Goal: Contribute content: Contribute content

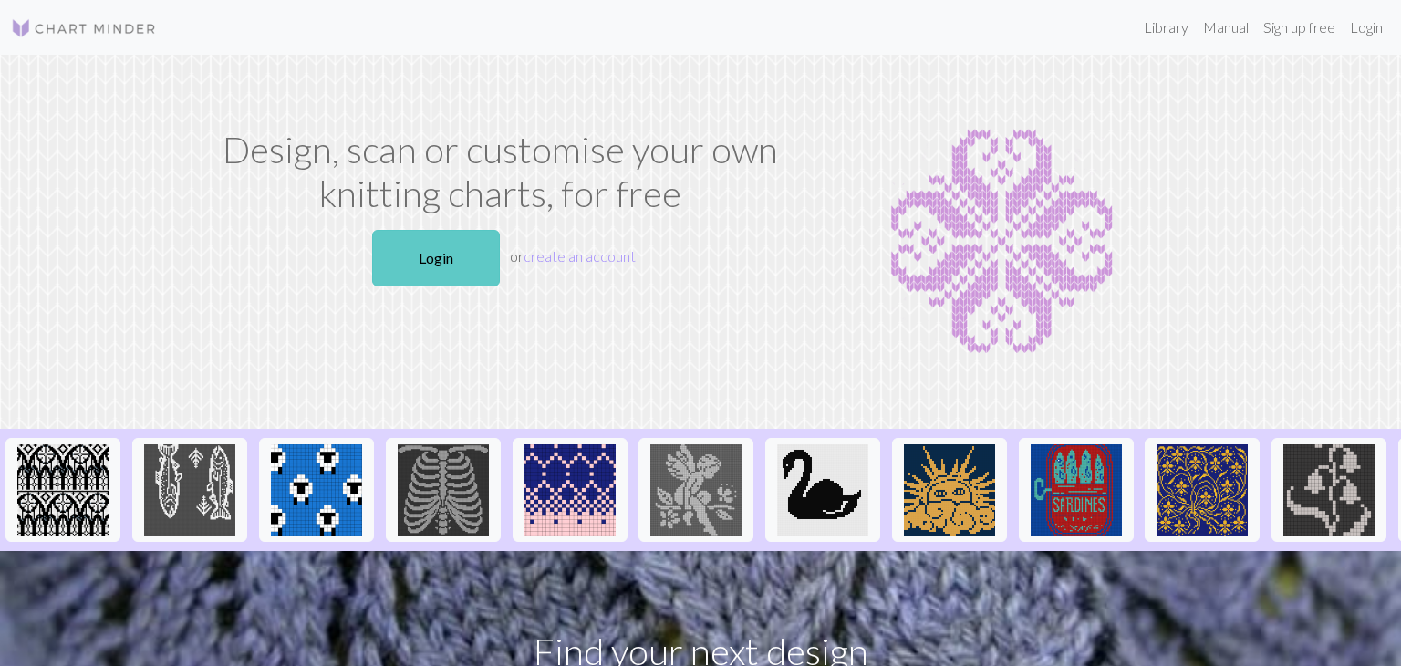
click at [493, 254] on link "Login" at bounding box center [436, 258] width 128 height 57
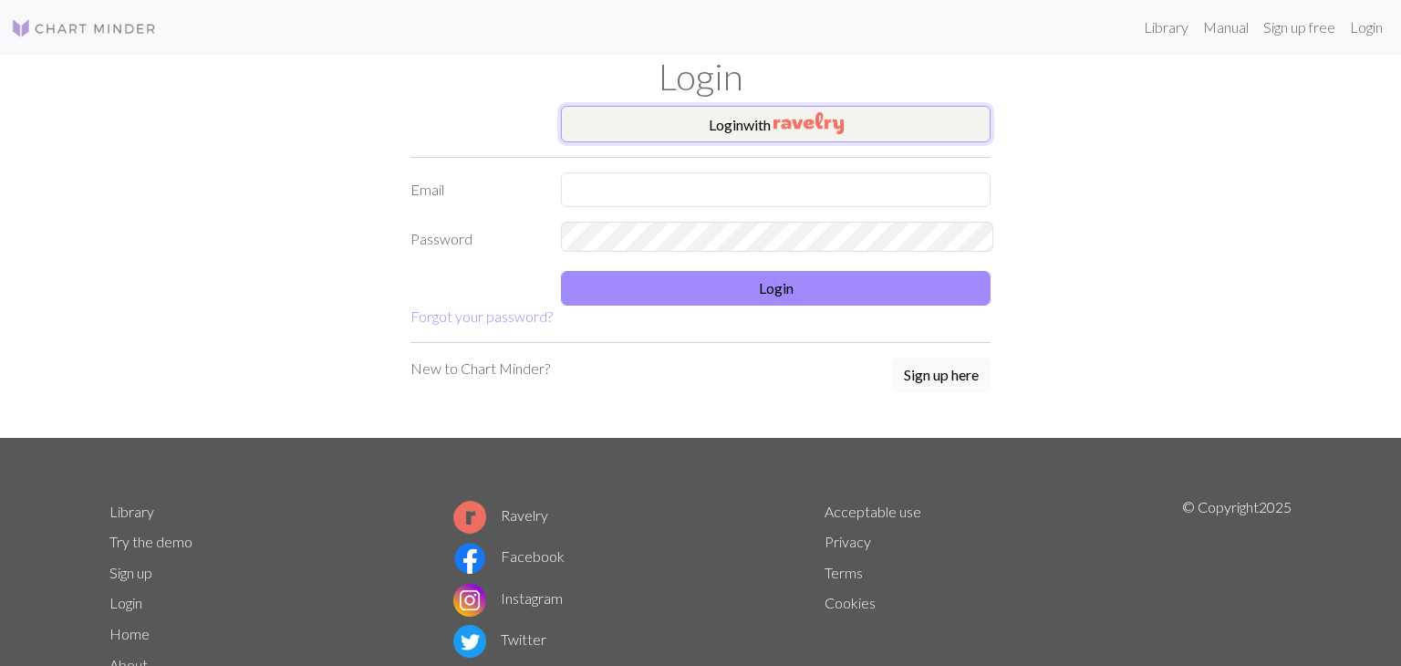
click at [665, 129] on button "Login with" at bounding box center [775, 124] width 429 height 36
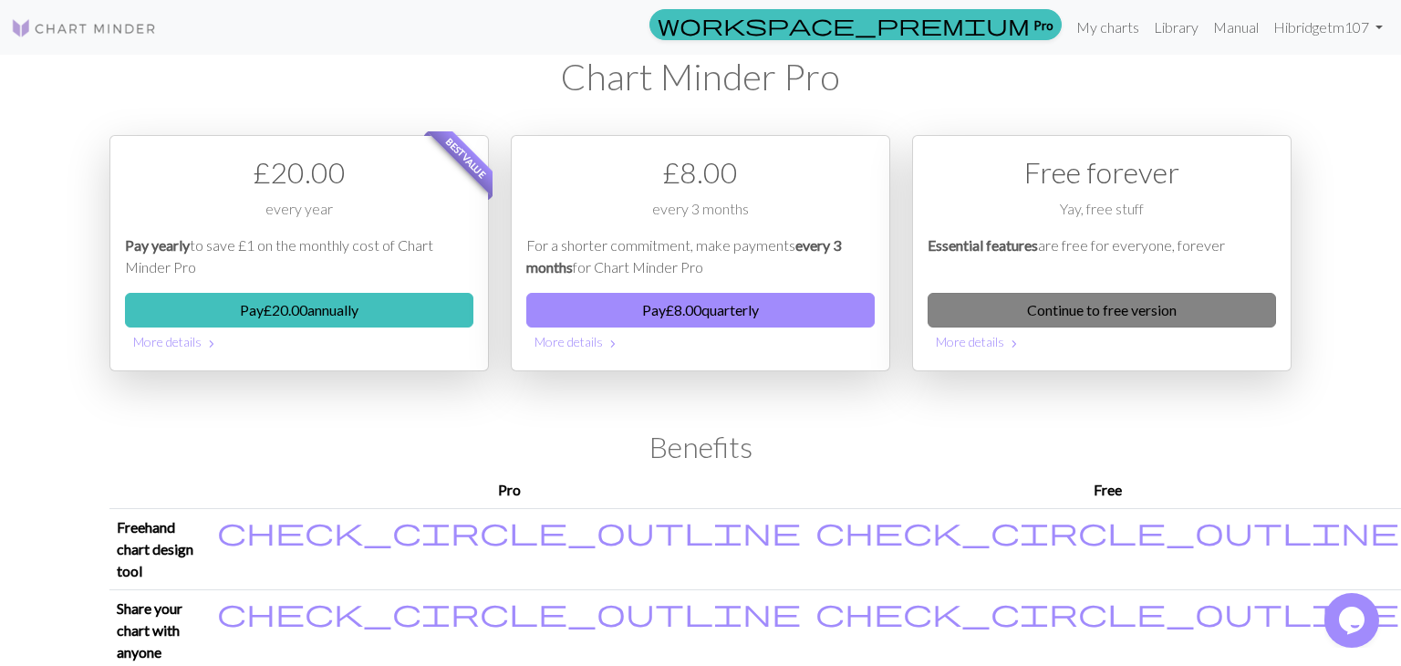
click at [1036, 293] on link "Continue to free version" at bounding box center [1101, 310] width 348 height 35
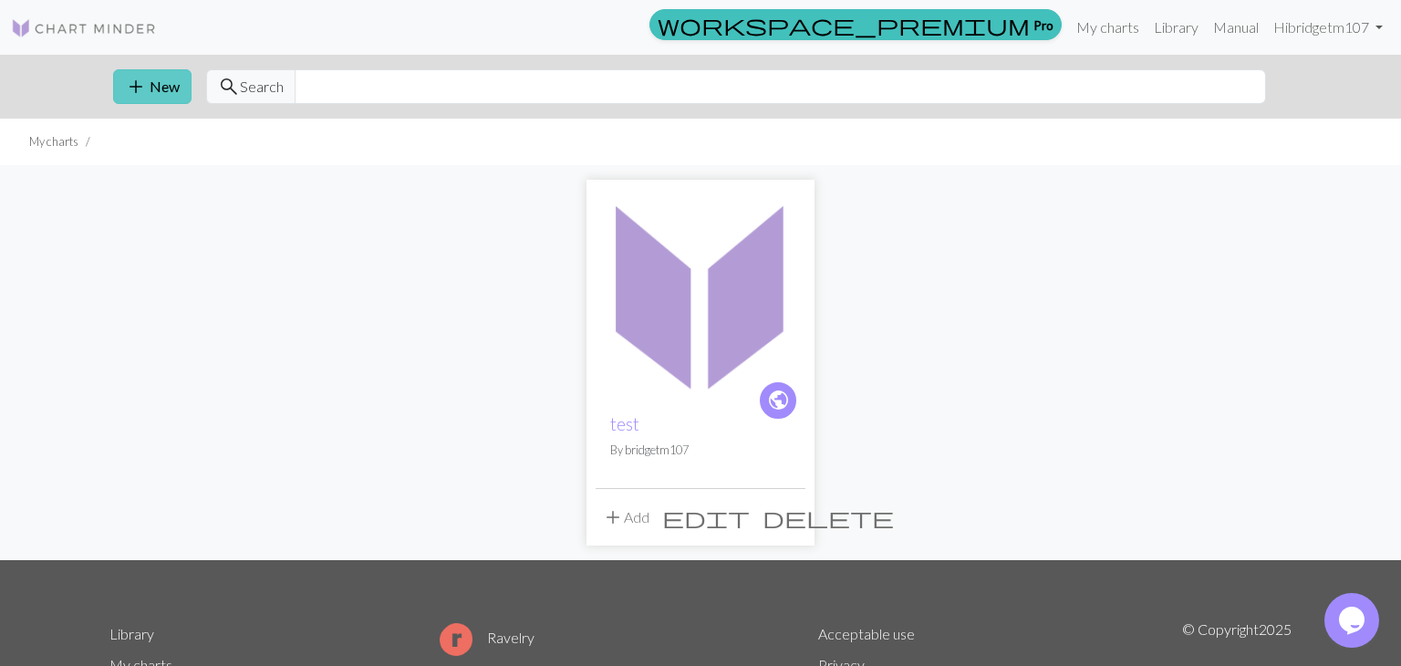
click at [142, 75] on button "add New" at bounding box center [152, 86] width 78 height 35
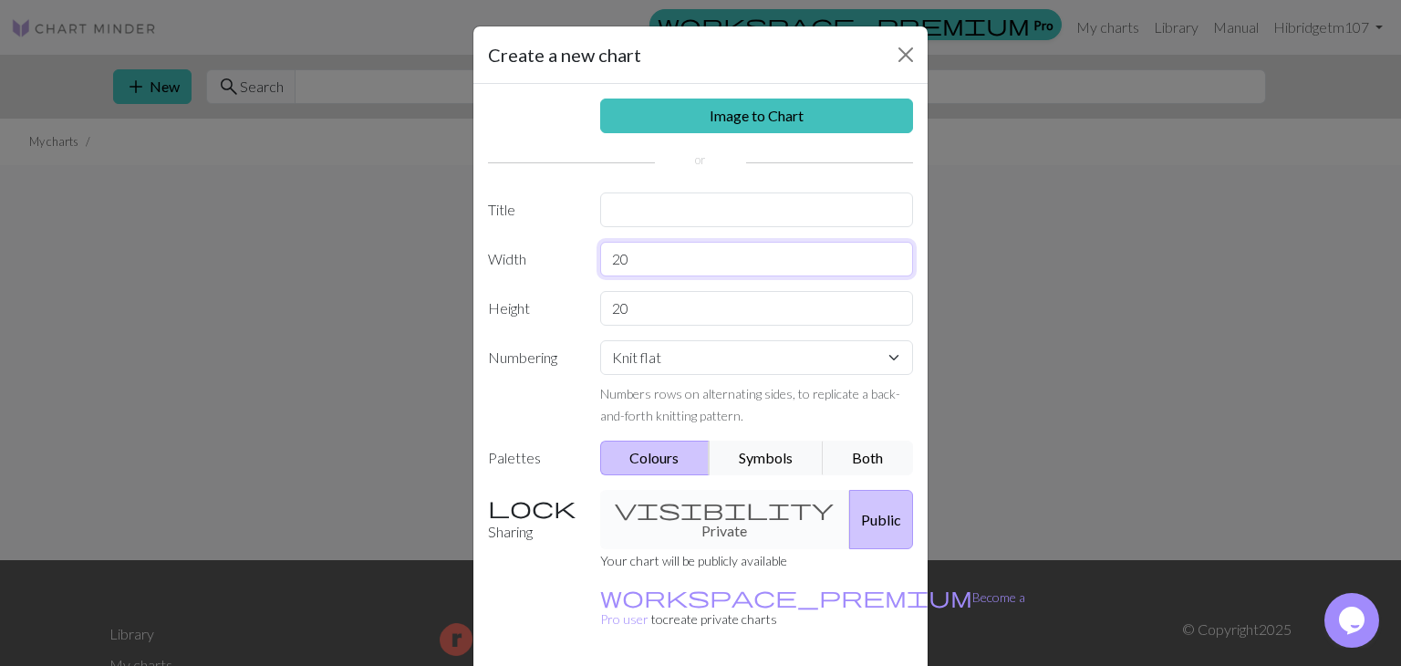
click at [642, 242] on input "20" at bounding box center [757, 259] width 314 height 35
click at [641, 242] on input "20" at bounding box center [757, 259] width 314 height 35
type input "139"
click at [771, 440] on button "Symbols" at bounding box center [766, 457] width 115 height 35
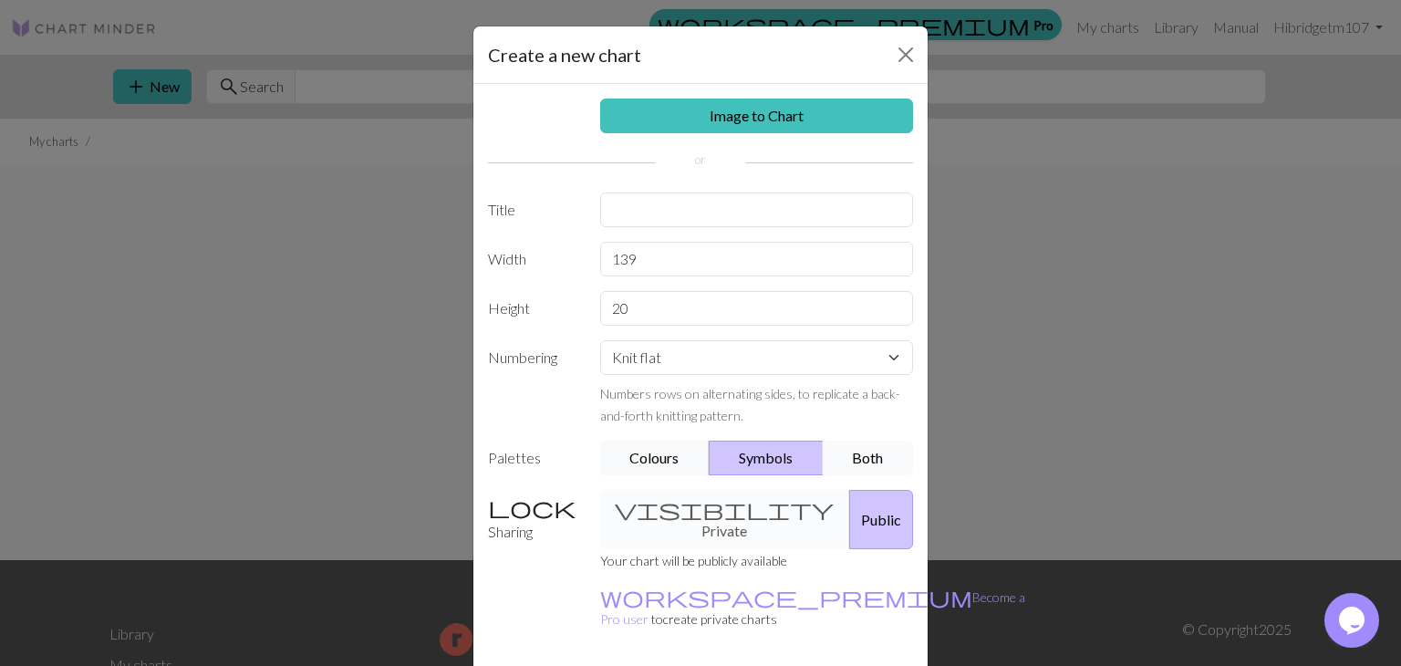
click at [859, 440] on button "Both" at bounding box center [868, 457] width 91 height 35
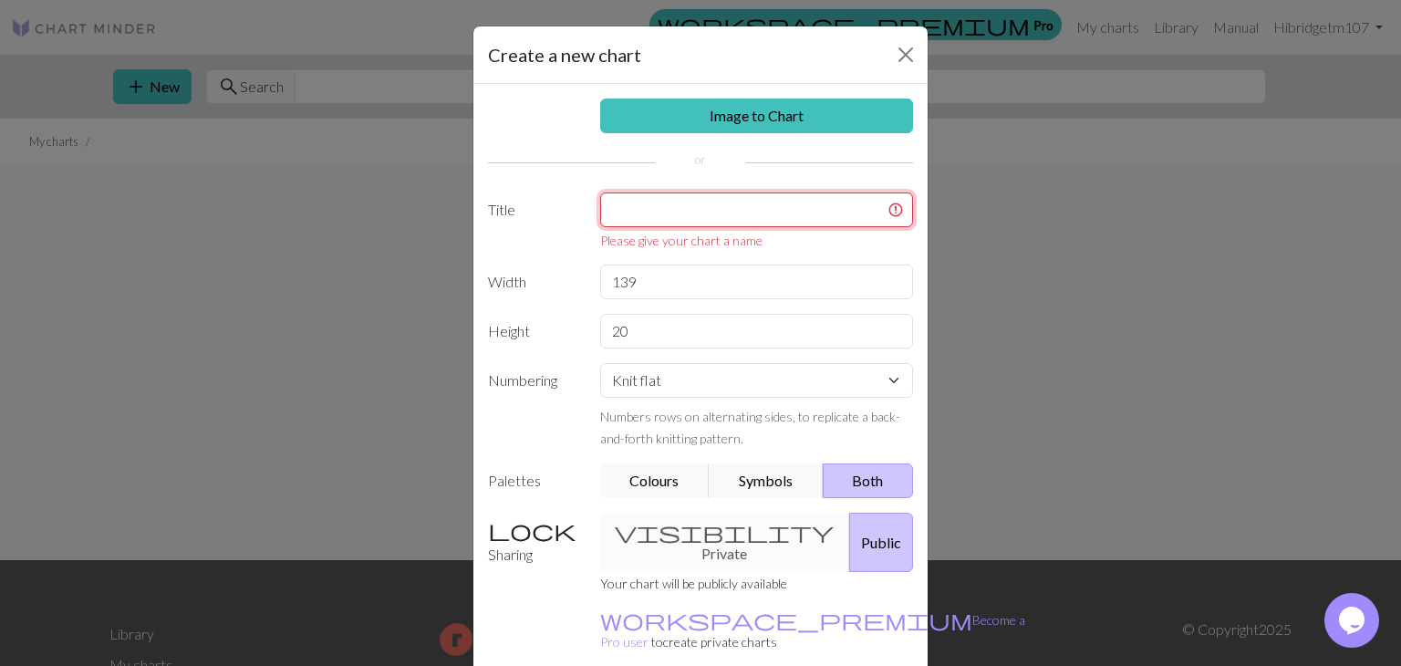
click at [710, 192] on input "text" at bounding box center [757, 209] width 314 height 35
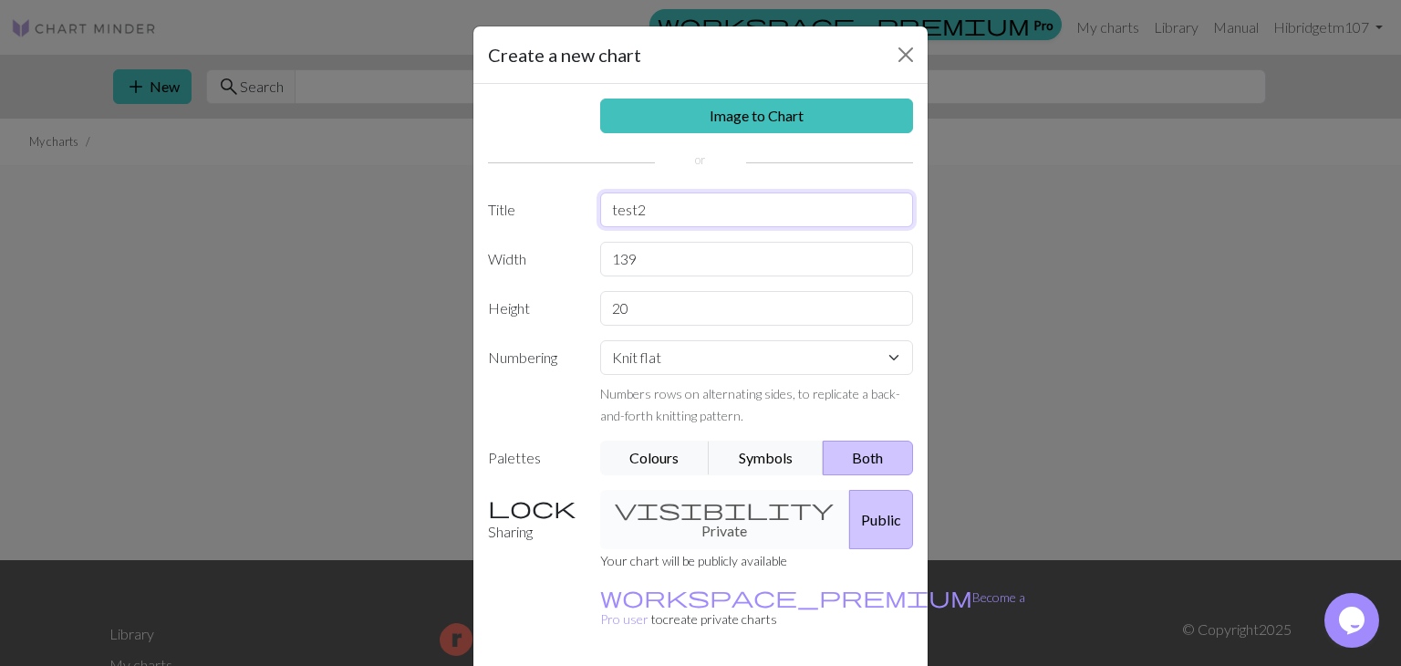
type input "test2"
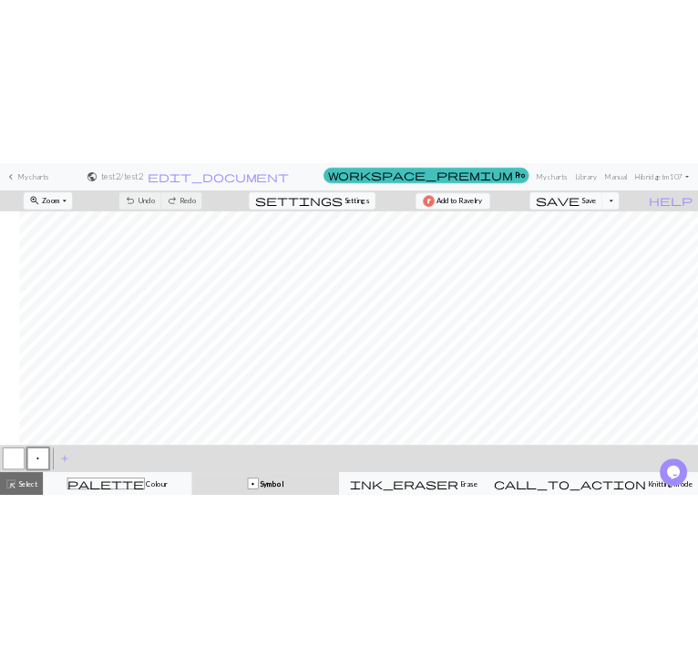
scroll to position [0, 2074]
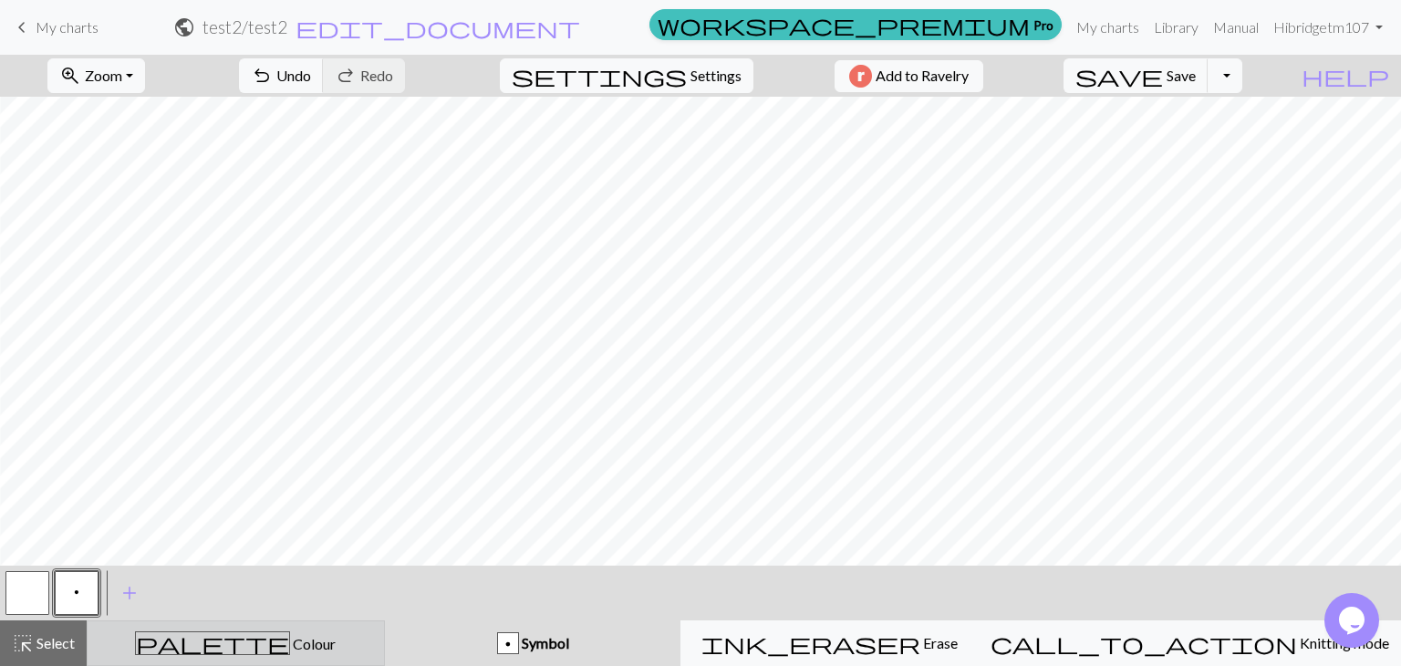
click at [243, 633] on div "palette Colour Colour" at bounding box center [235, 643] width 274 height 24
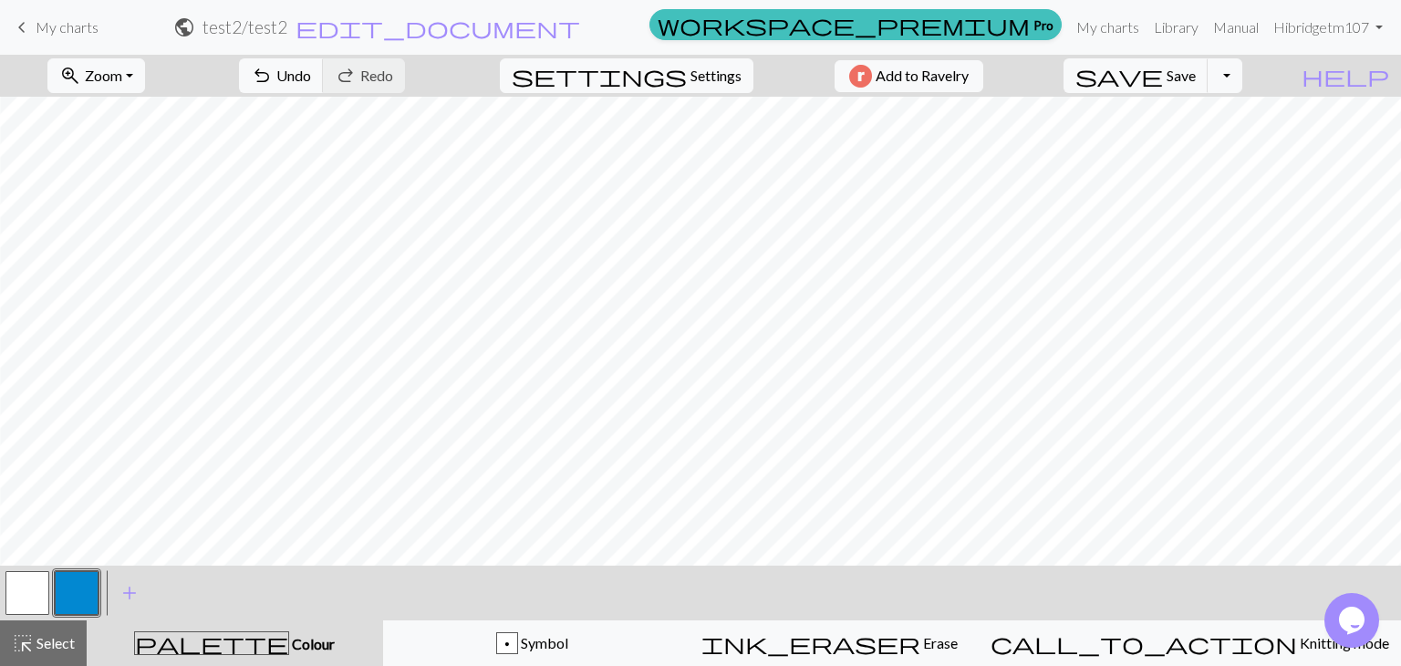
click at [97, 599] on button "button" at bounding box center [77, 593] width 44 height 44
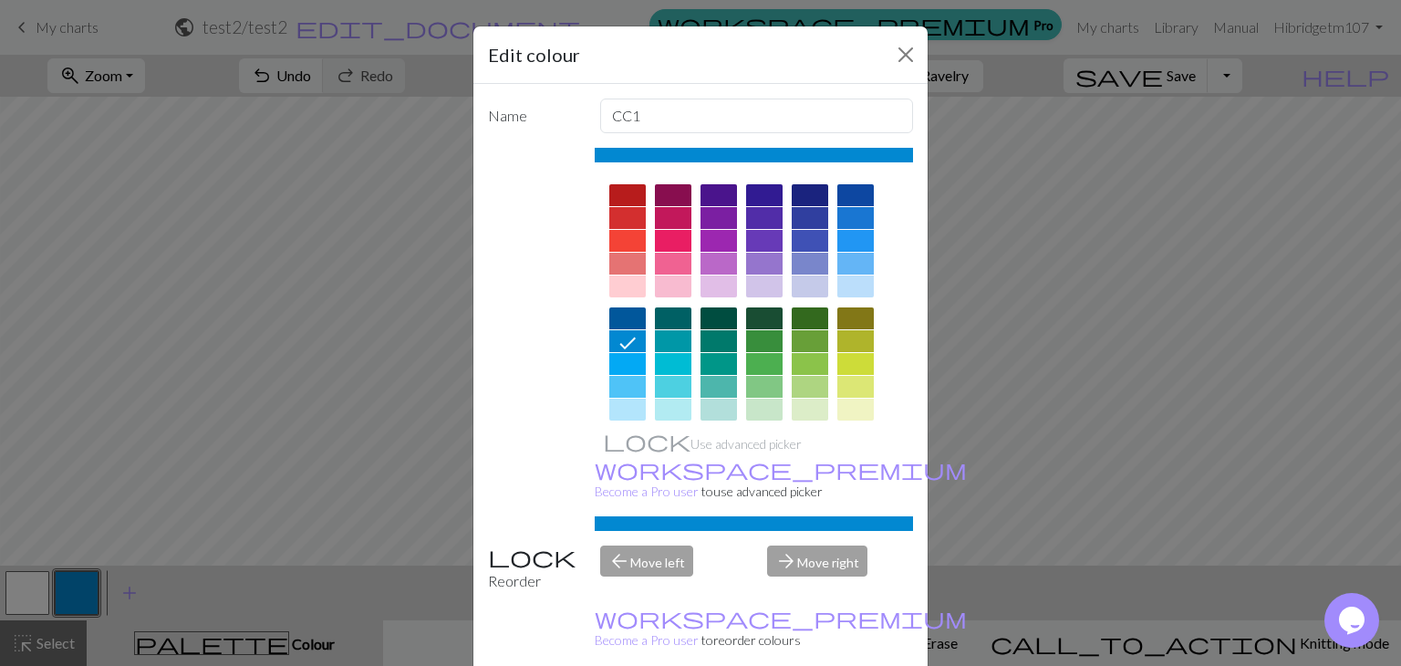
click at [723, 253] on div at bounding box center [718, 264] width 36 height 22
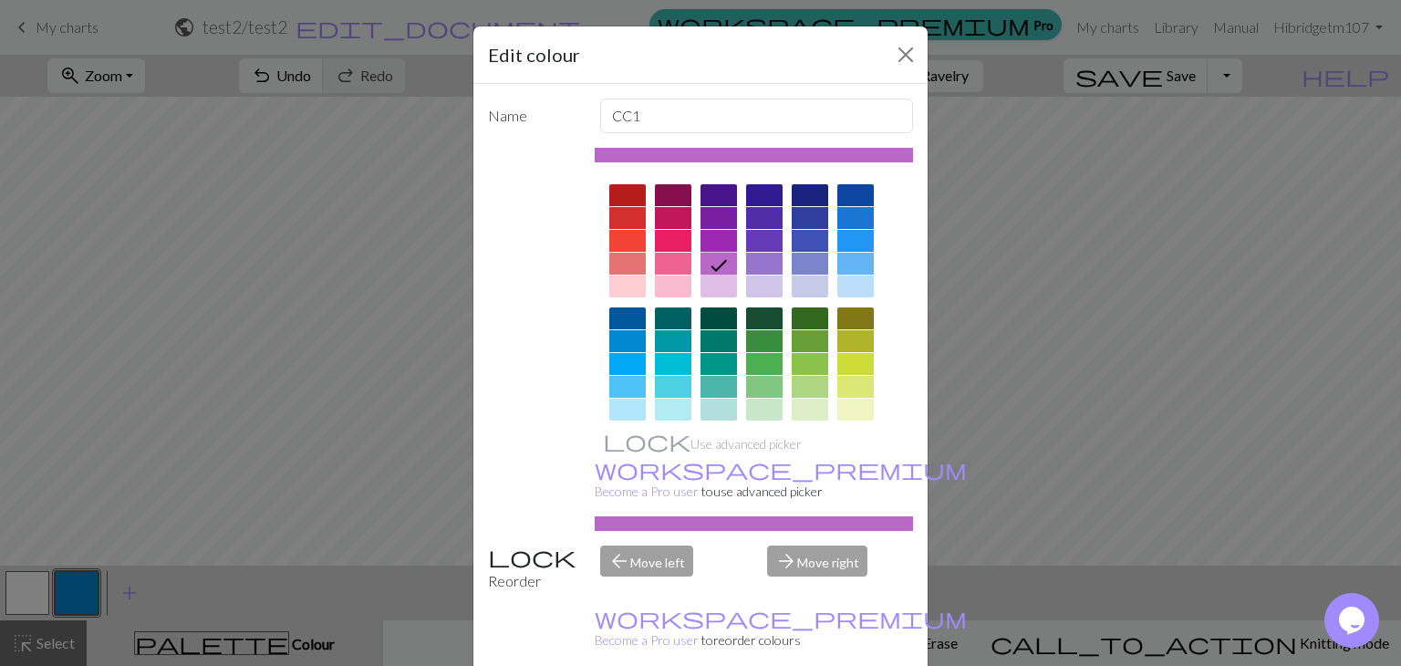
click at [1117, 529] on div "Edit colour Name CC1 Use advanced picker workspace_premium Become a Pro user to…" at bounding box center [700, 333] width 1401 height 666
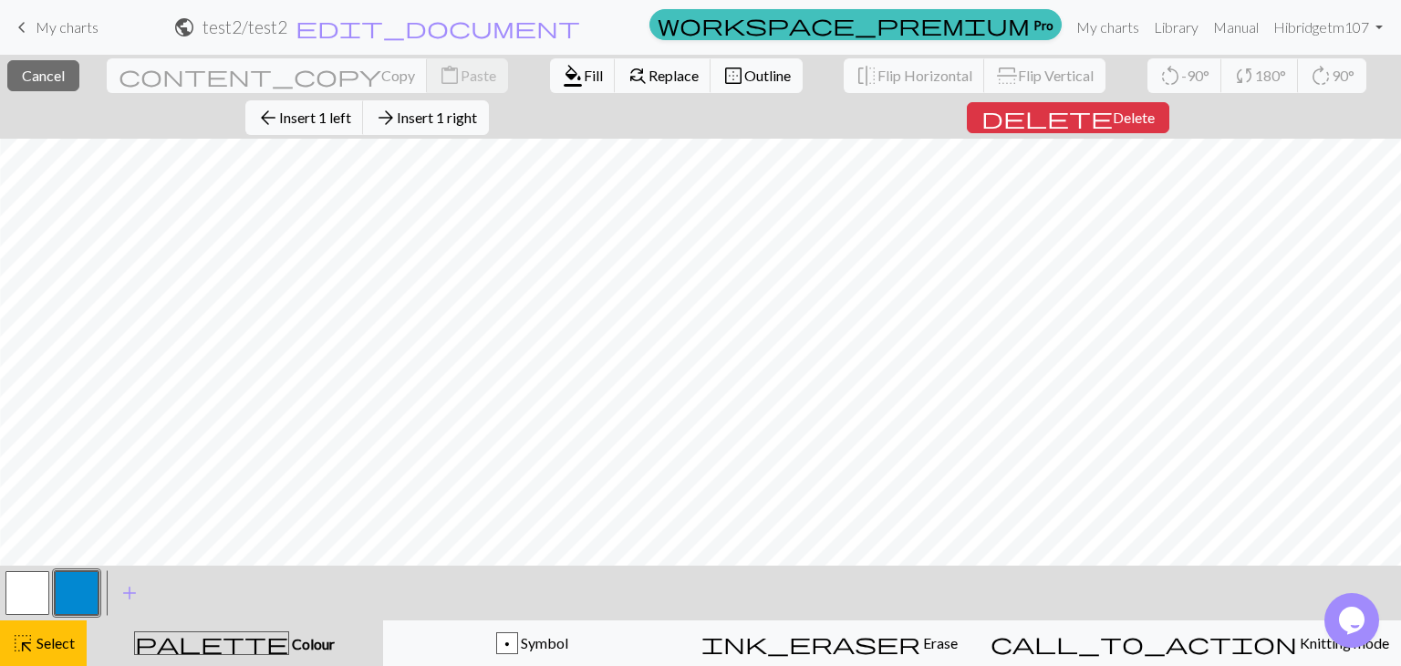
click at [651, 584] on div "< > add Add a colour" at bounding box center [700, 592] width 1401 height 55
click at [655, 635] on div "p Symbol" at bounding box center [532, 643] width 274 height 22
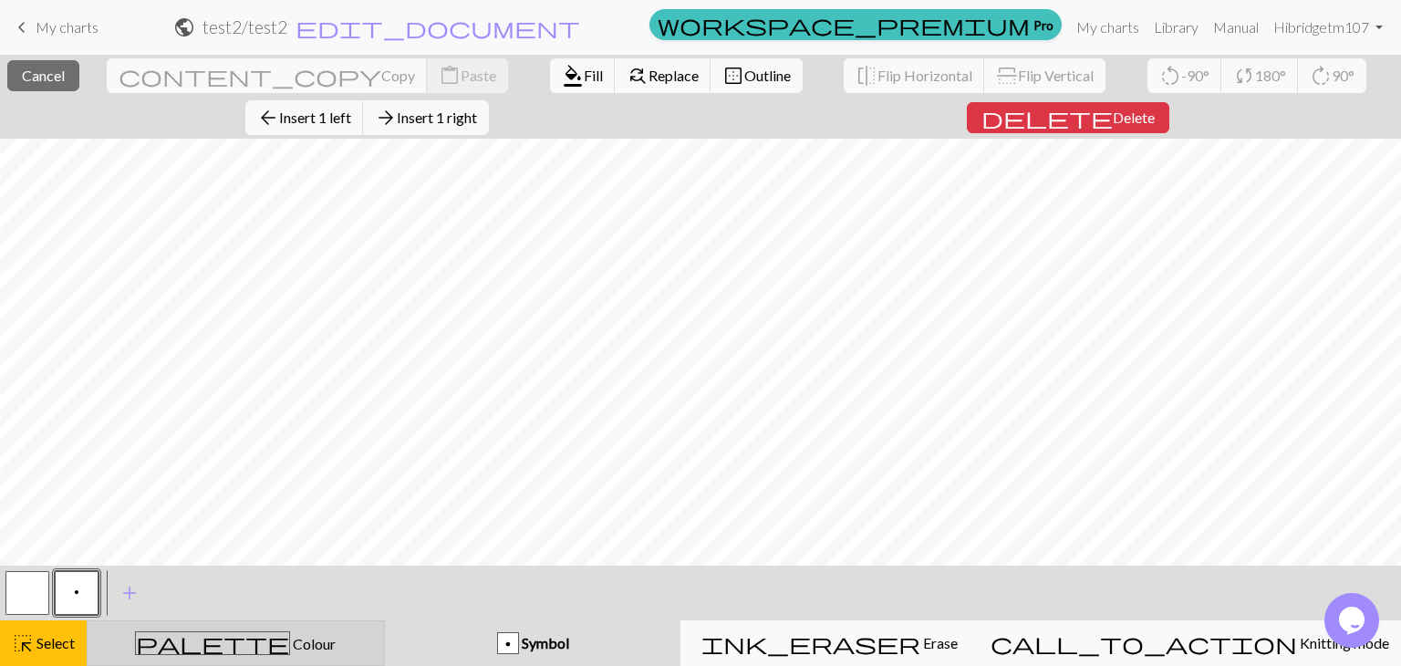
click at [350, 636] on div "palette Colour Colour" at bounding box center [235, 643] width 274 height 24
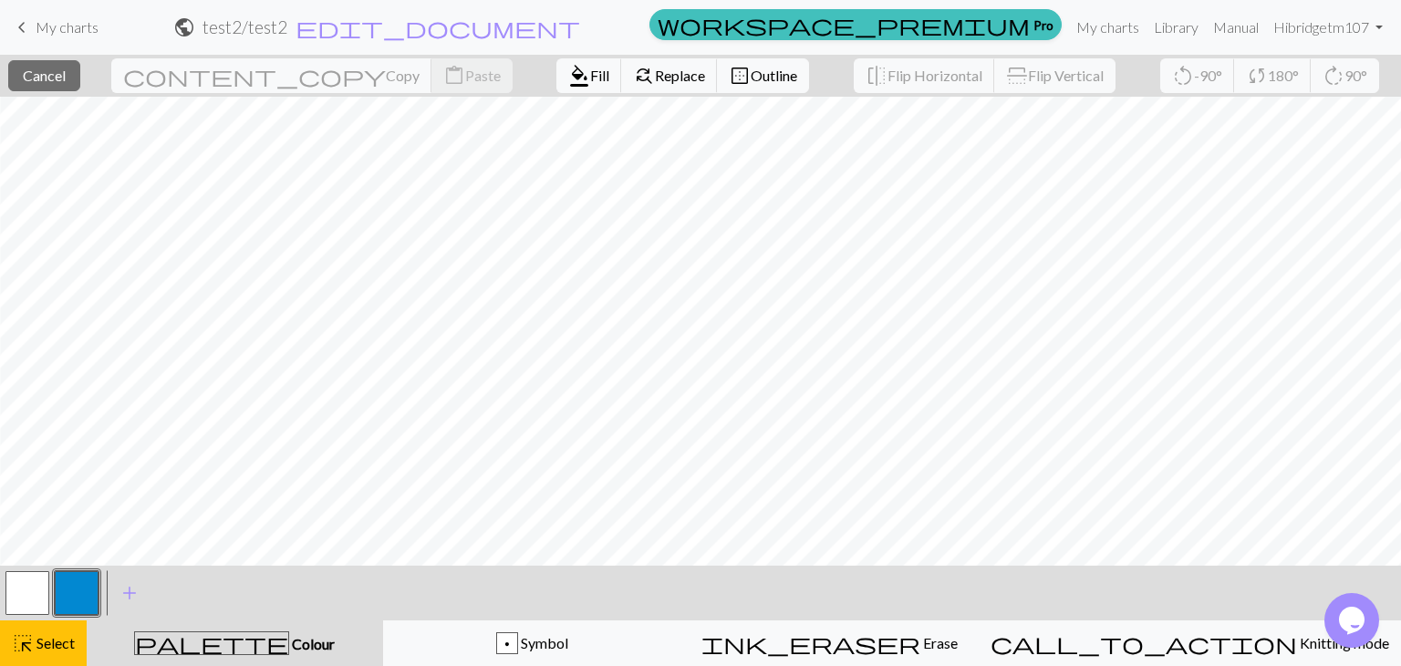
click at [341, 639] on div "palette Colour Colour" at bounding box center [235, 643] width 274 height 24
click at [47, 644] on span "Select" at bounding box center [54, 642] width 41 height 17
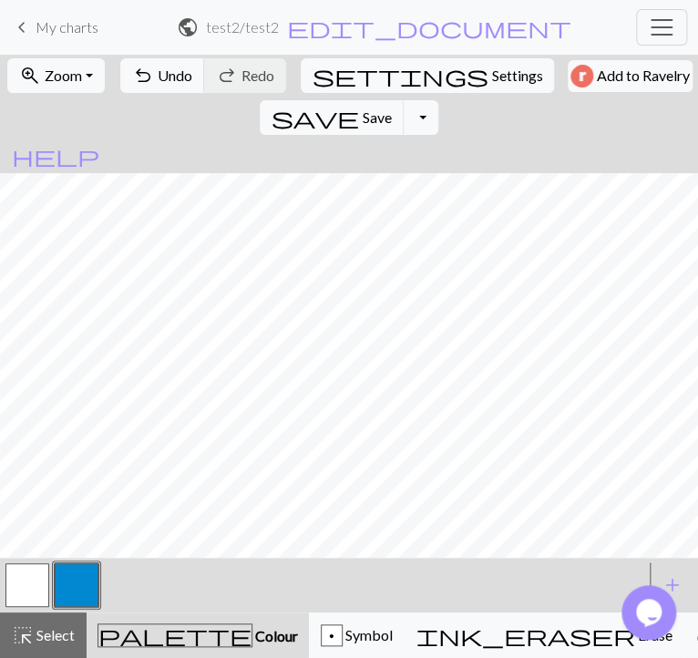
scroll to position [0, 2776]
click at [337, 629] on div "p Symbol" at bounding box center [357, 636] width 72 height 22
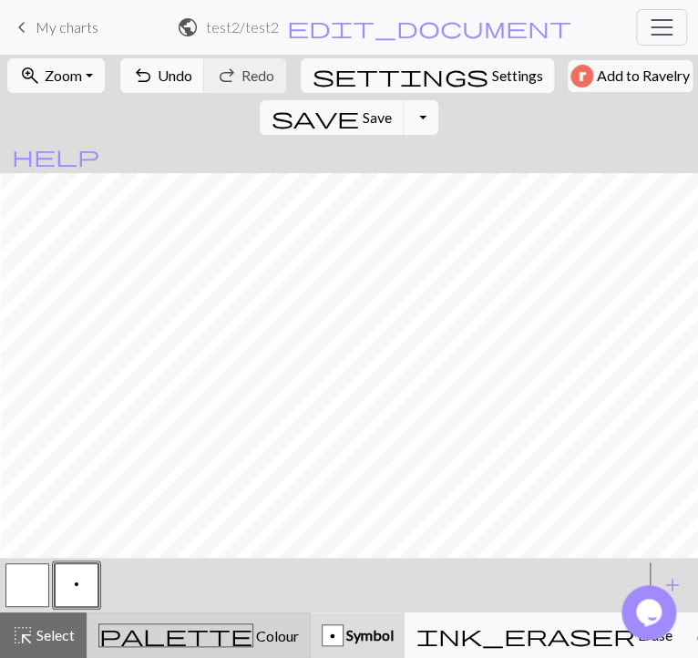
click at [193, 624] on button "palette Colour Colour" at bounding box center [199, 636] width 224 height 46
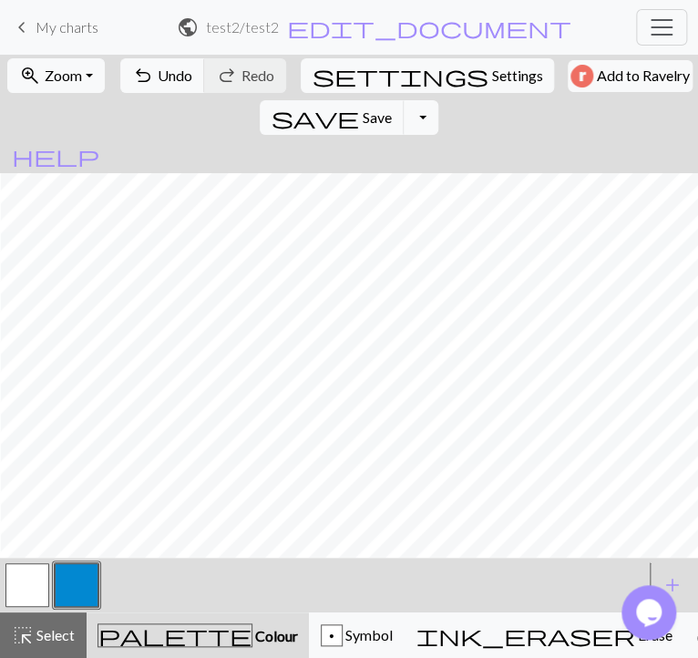
click at [15, 582] on button "button" at bounding box center [27, 586] width 44 height 44
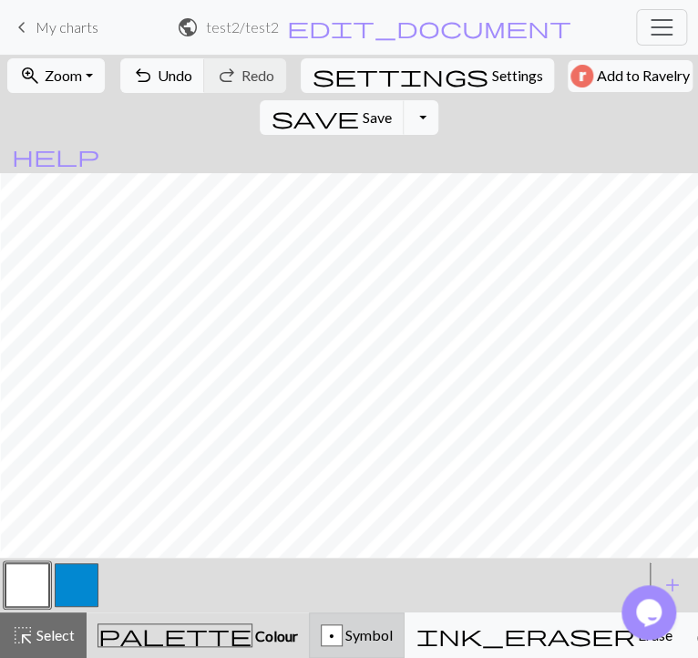
click at [345, 638] on div "p Symbol" at bounding box center [357, 636] width 72 height 22
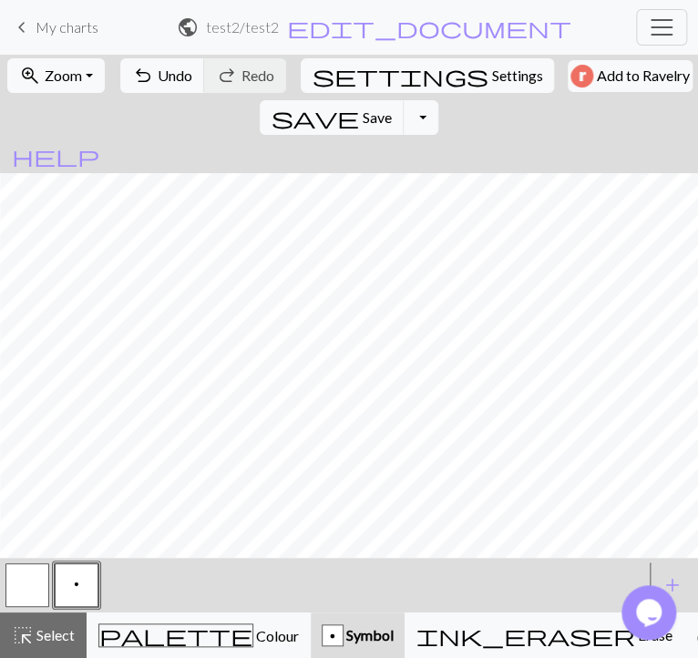
scroll to position [0, 2395]
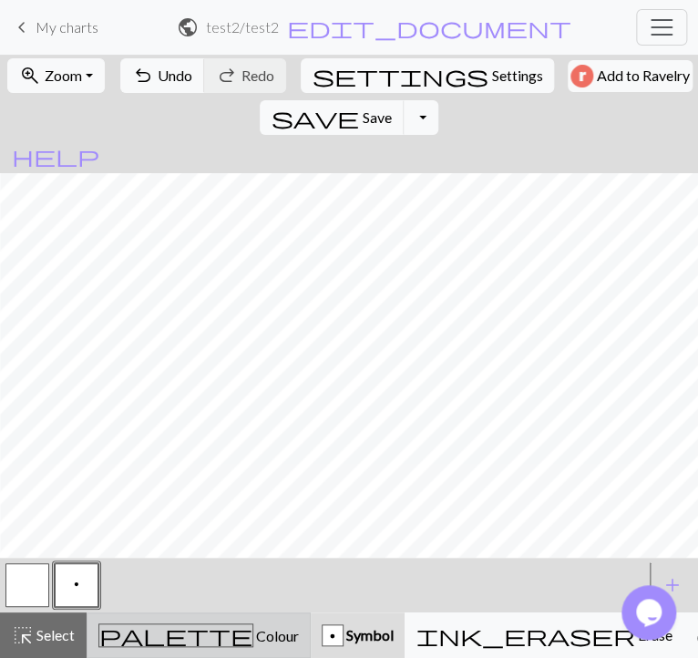
click at [192, 637] on div "palette Colour Colour" at bounding box center [198, 636] width 201 height 24
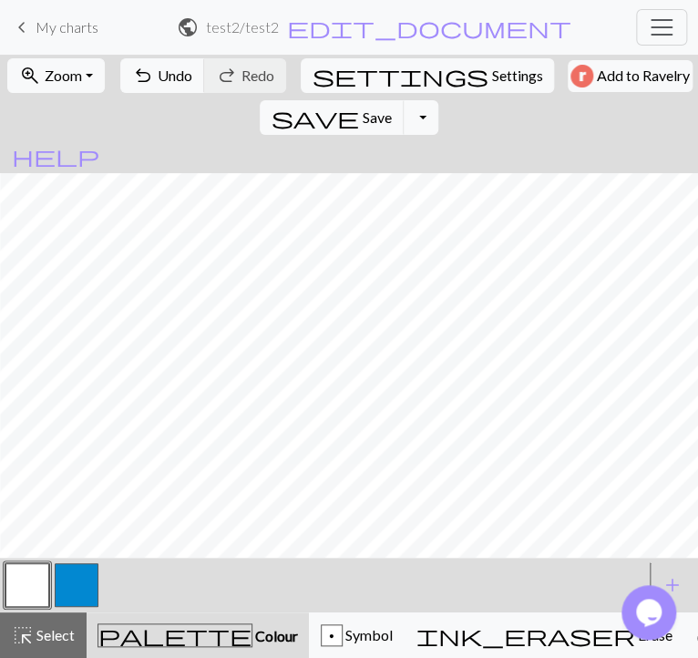
click at [68, 576] on button "button" at bounding box center [77, 586] width 44 height 44
click at [20, 593] on button "button" at bounding box center [27, 586] width 44 height 44
click at [309, 622] on button "p Symbol" at bounding box center [357, 636] width 96 height 46
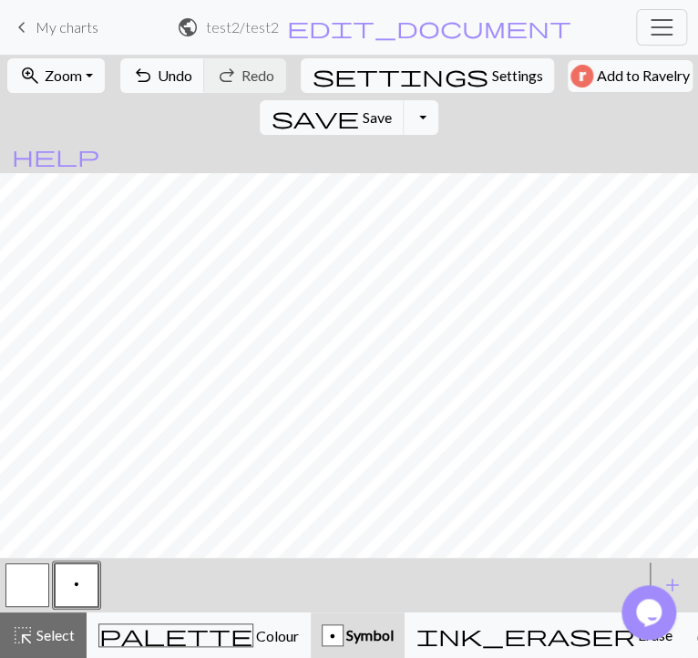
click at [14, 586] on button "button" at bounding box center [27, 586] width 44 height 44
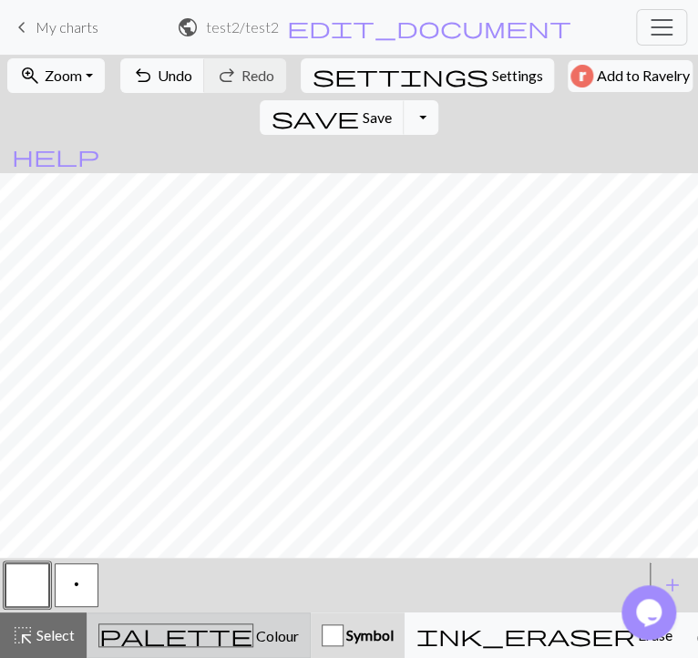
click at [206, 626] on div "palette Colour Colour" at bounding box center [198, 636] width 201 height 24
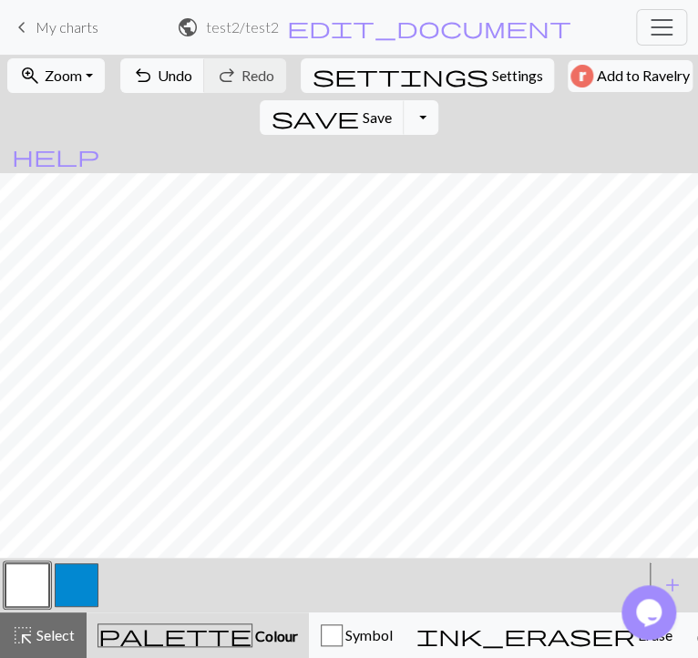
click at [16, 583] on button "button" at bounding box center [27, 586] width 44 height 44
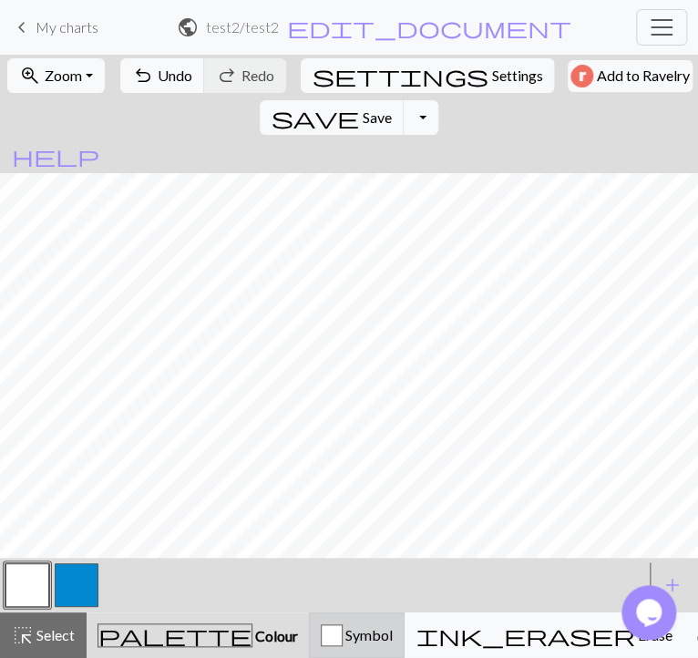
click at [344, 620] on button "Symbol" at bounding box center [357, 636] width 96 height 46
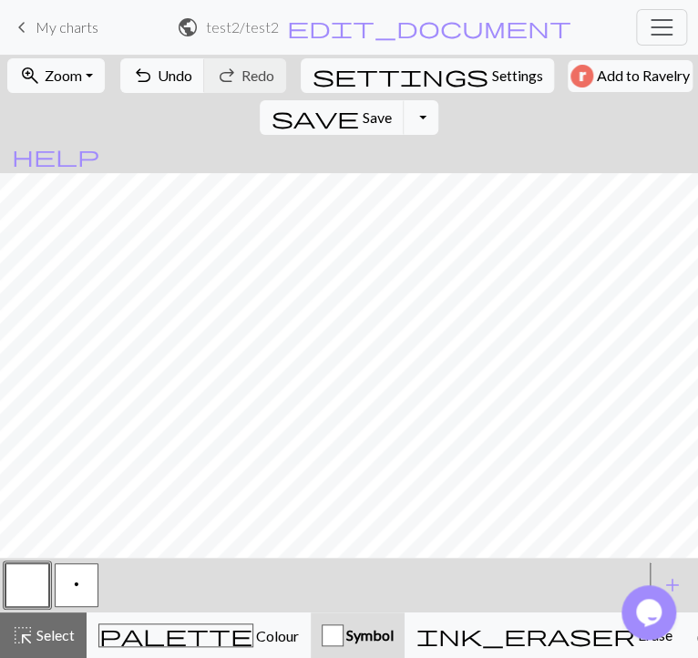
click at [75, 588] on button "p" at bounding box center [77, 586] width 44 height 44
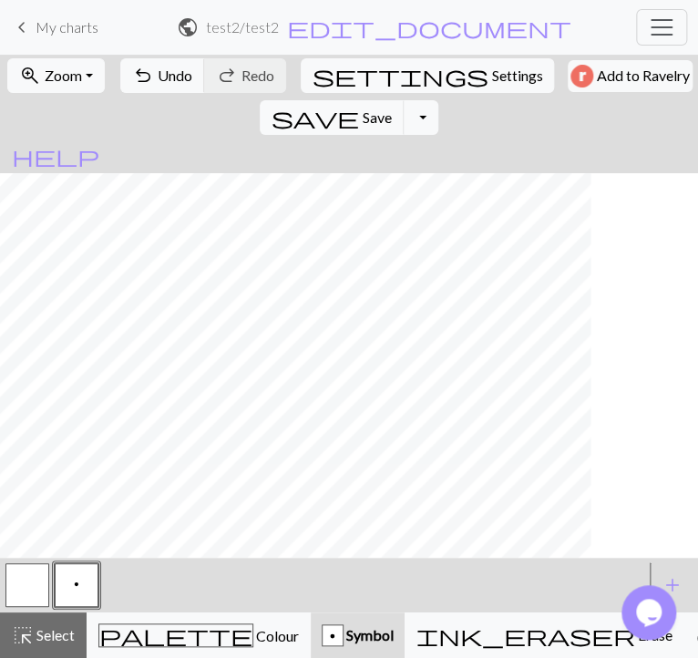
scroll to position [0, 0]
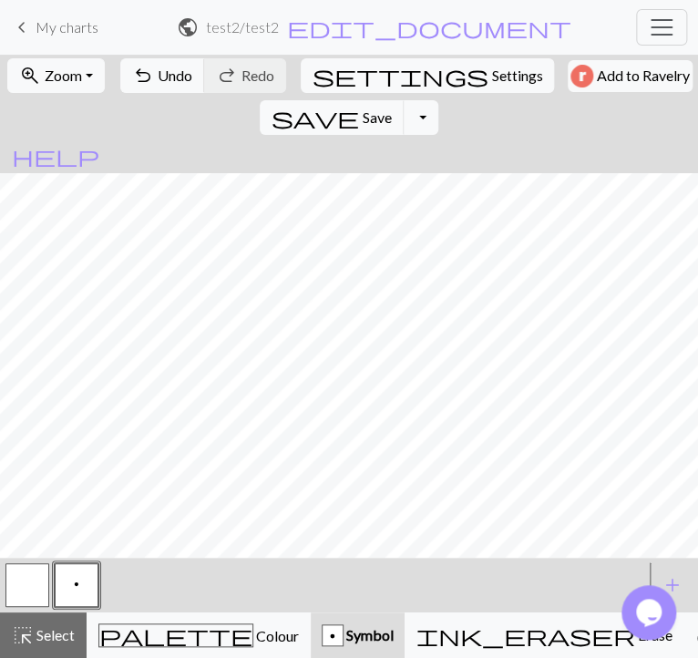
click at [35, 586] on button "button" at bounding box center [27, 586] width 44 height 44
drag, startPoint x: 82, startPoint y: 567, endPoint x: 83, endPoint y: 550, distance: 17.3
click at [82, 569] on button "p" at bounding box center [77, 586] width 44 height 44
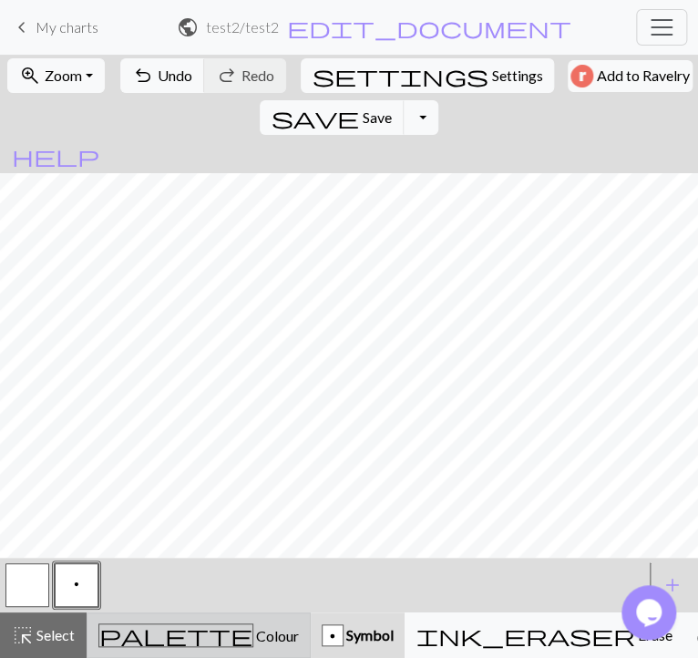
click at [210, 628] on div "palette Colour Colour" at bounding box center [198, 636] width 201 height 24
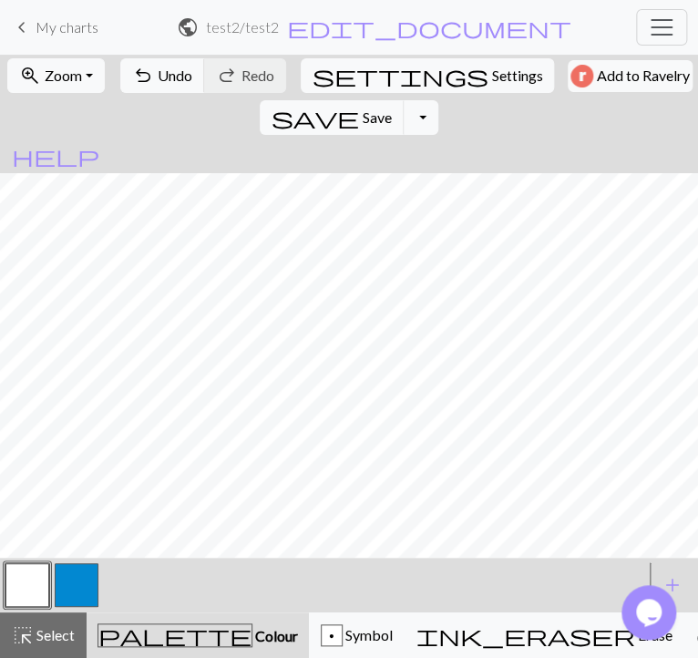
click at [97, 589] on div at bounding box center [324, 585] width 642 height 49
click at [71, 587] on button "button" at bounding box center [77, 586] width 44 height 44
drag, startPoint x: 22, startPoint y: 581, endPoint x: 35, endPoint y: 578, distance: 13.1
click at [23, 580] on button "button" at bounding box center [27, 586] width 44 height 44
click at [343, 638] on span "Symbol" at bounding box center [368, 634] width 50 height 17
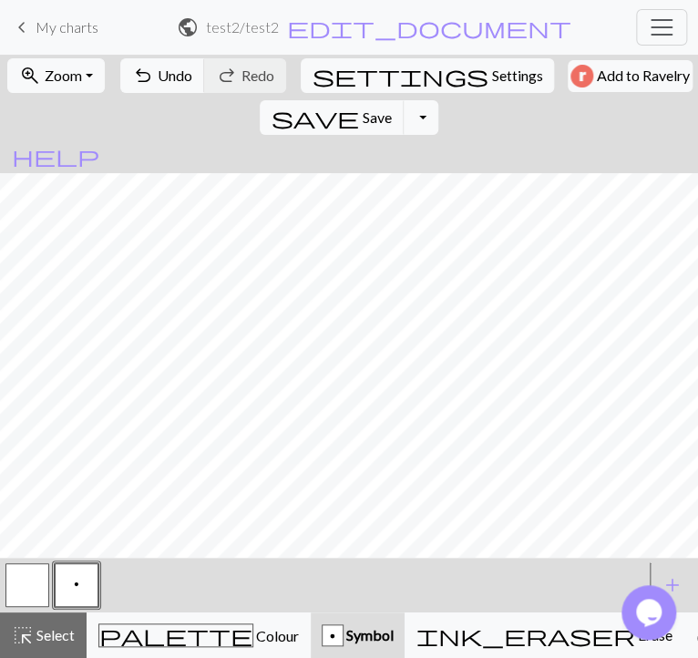
click at [42, 582] on button "button" at bounding box center [27, 586] width 44 height 44
click at [88, 581] on button "p" at bounding box center [77, 586] width 44 height 44
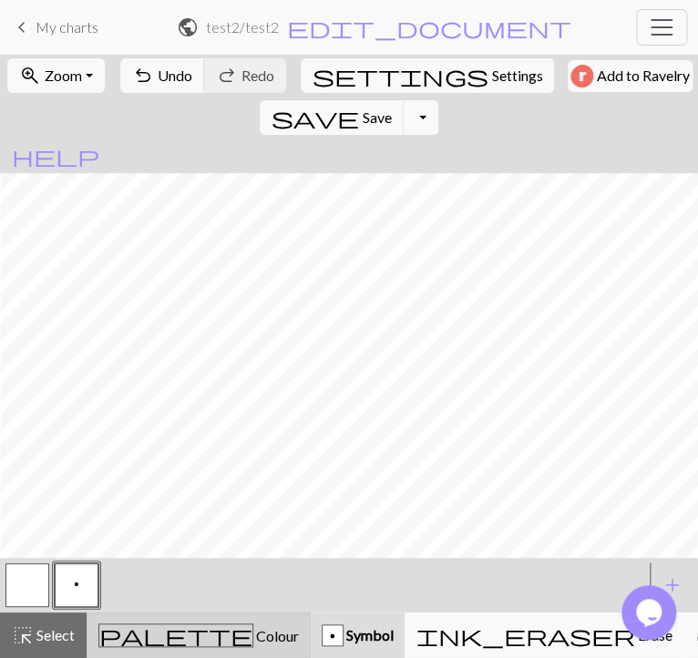
click at [127, 636] on span "palette" at bounding box center [175, 636] width 153 height 26
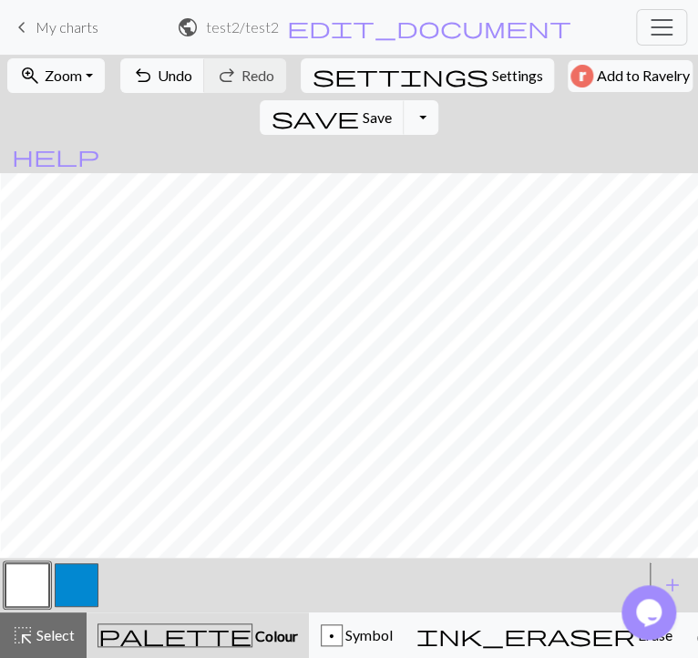
drag, startPoint x: 78, startPoint y: 585, endPoint x: 167, endPoint y: 586, distance: 89.4
click at [77, 584] on button "button" at bounding box center [77, 586] width 44 height 44
click at [38, 574] on button "button" at bounding box center [27, 586] width 44 height 44
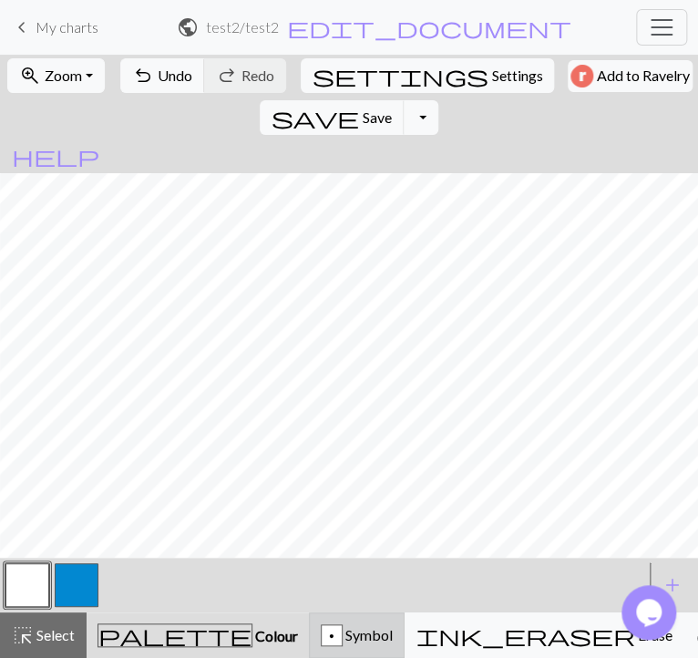
drag, startPoint x: 254, startPoint y: 610, endPoint x: 260, endPoint y: 618, distance: 10.4
click at [254, 613] on div "< >" at bounding box center [324, 585] width 642 height 55
click at [322, 633] on div "p" at bounding box center [332, 637] width 20 height 22
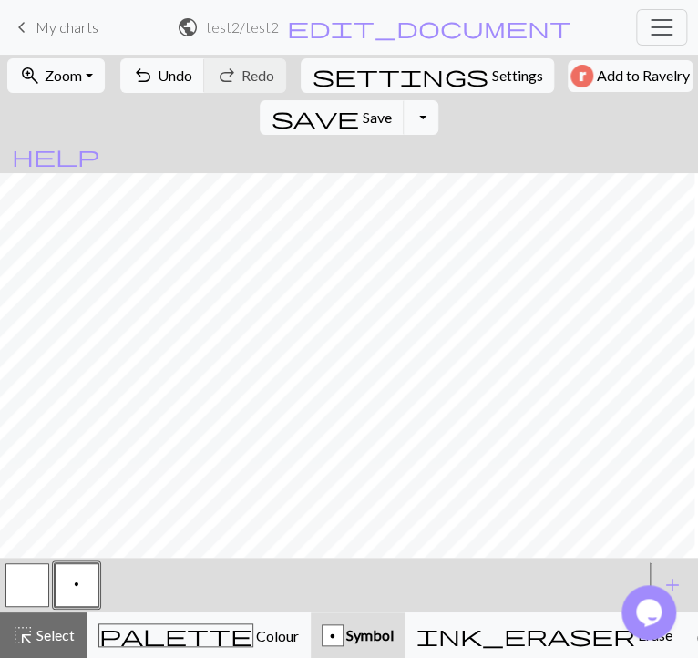
scroll to position [0, 1795]
click at [31, 593] on button "button" at bounding box center [27, 586] width 44 height 44
click at [89, 588] on button "p" at bounding box center [77, 586] width 44 height 44
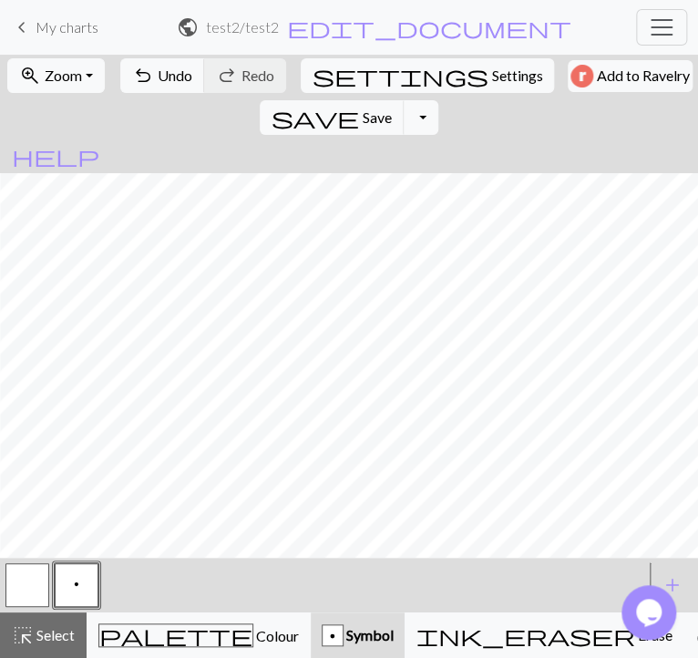
drag, startPoint x: 383, startPoint y: 560, endPoint x: 356, endPoint y: 564, distance: 27.7
click at [356, 564] on div "< p >" at bounding box center [324, 585] width 642 height 55
drag, startPoint x: 370, startPoint y: 564, endPoint x: 439, endPoint y: 564, distance: 68.4
click at [421, 567] on div "p" at bounding box center [324, 585] width 642 height 49
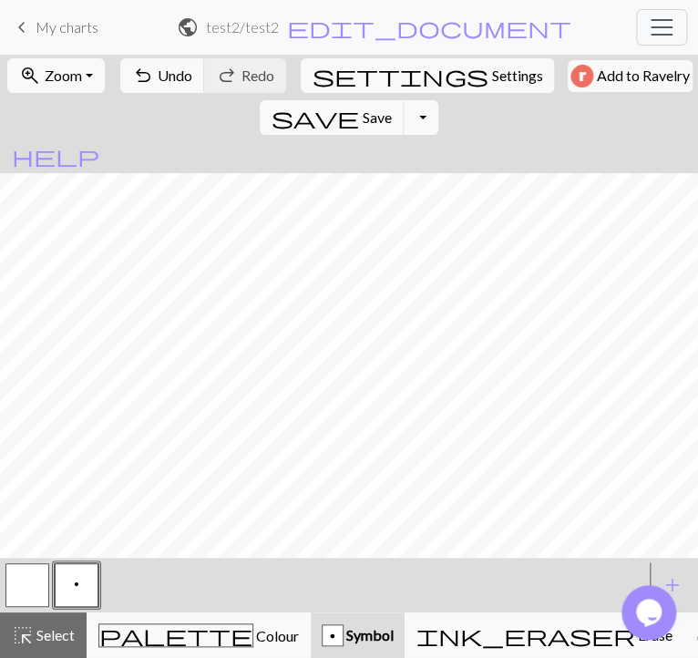
click at [439, 564] on div "p" at bounding box center [324, 585] width 642 height 49
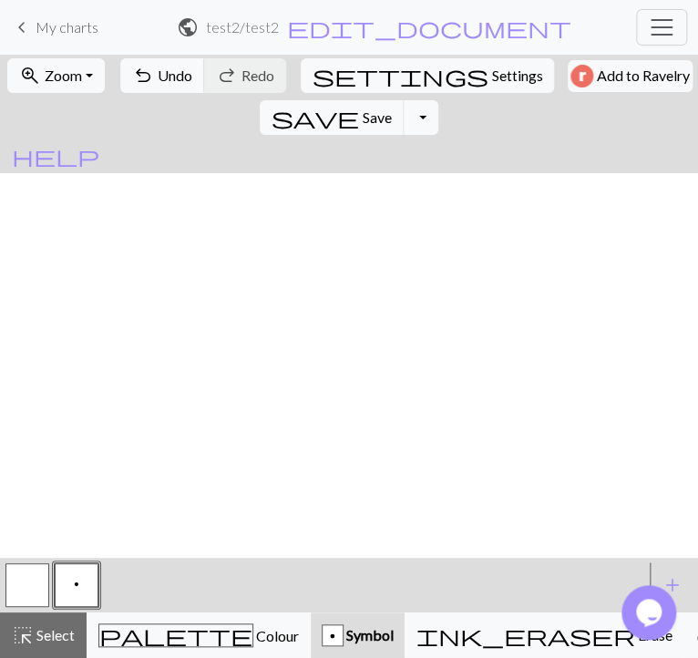
scroll to position [0, 0]
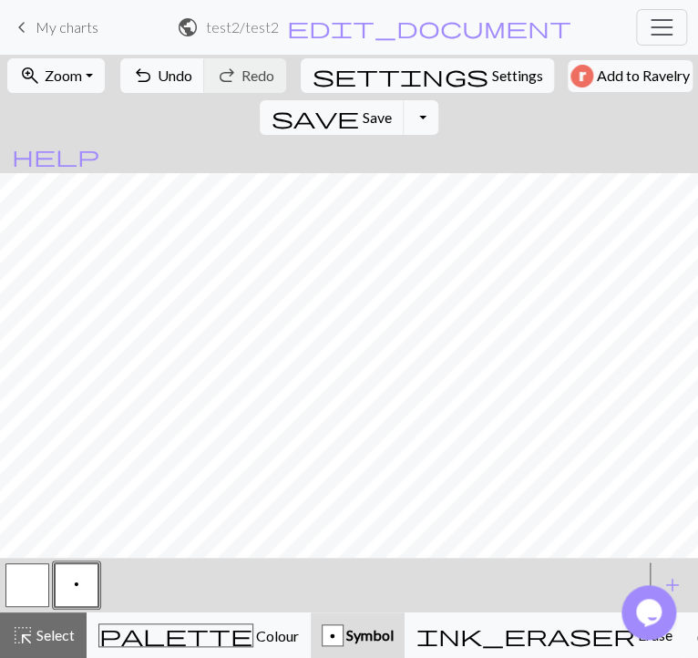
click at [16, 573] on button "button" at bounding box center [27, 586] width 44 height 44
click at [84, 577] on button "p" at bounding box center [77, 586] width 44 height 44
click at [680, 575] on span "add" at bounding box center [673, 586] width 22 height 26
click at [677, 576] on span "add" at bounding box center [673, 586] width 22 height 26
click at [677, 578] on span "add" at bounding box center [673, 586] width 22 height 26
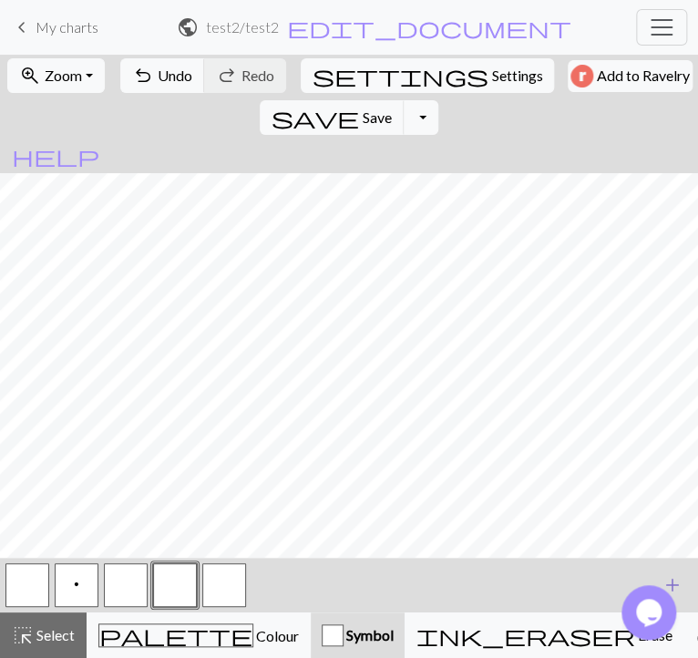
click at [677, 578] on span "add" at bounding box center [673, 586] width 22 height 26
click at [144, 574] on button "button" at bounding box center [126, 586] width 44 height 44
click at [144, 575] on button "button" at bounding box center [126, 586] width 44 height 44
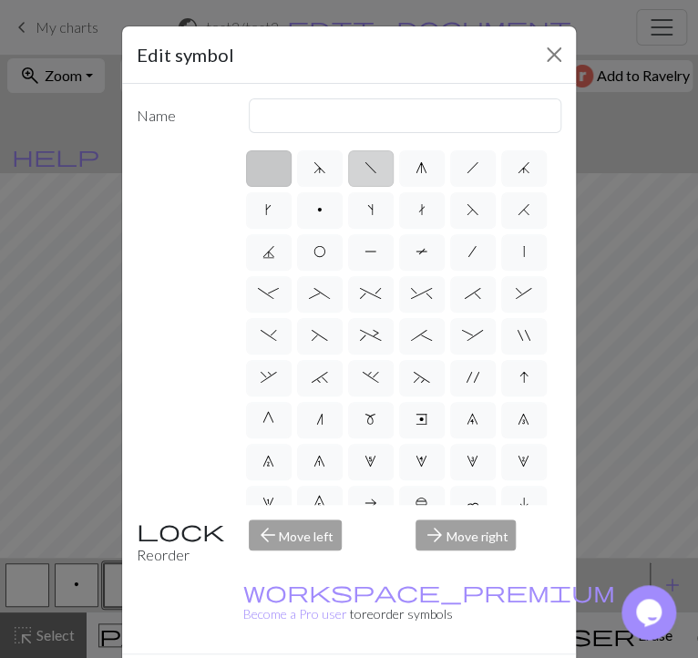
click at [385, 150] on label "f" at bounding box center [371, 168] width 46 height 36
click at [377, 157] on input "f" at bounding box center [371, 163] width 12 height 12
radio input "true"
type input "left leaning decrease"
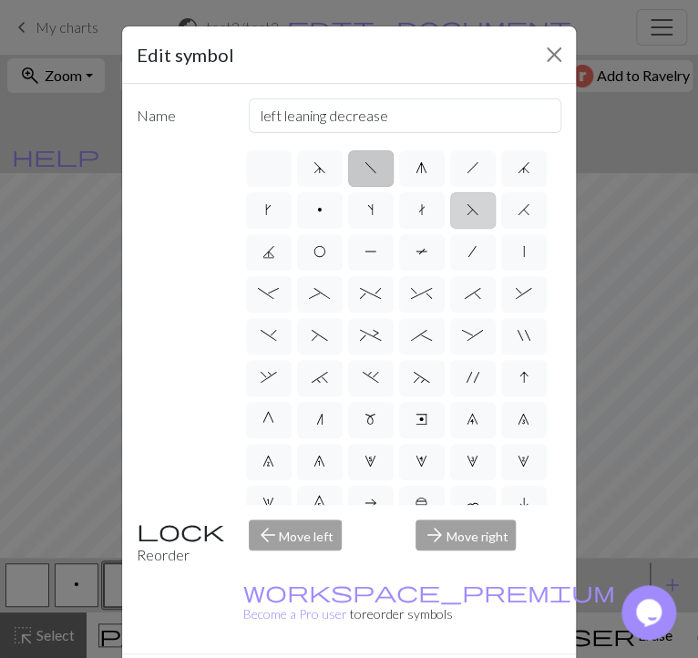
click at [455, 192] on label "F" at bounding box center [473, 210] width 46 height 36
click at [467, 199] on input "F" at bounding box center [473, 205] width 12 height 12
radio input "true"
type input "ssk"
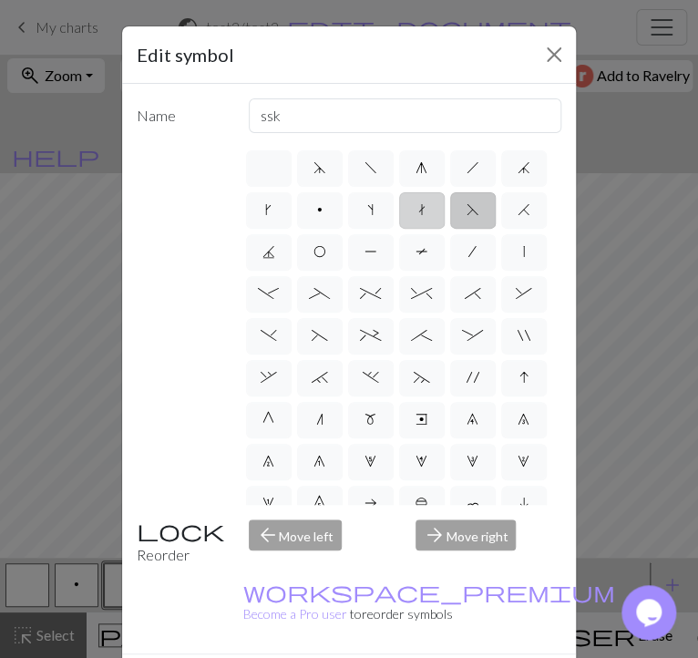
click at [421, 202] on span "t" at bounding box center [422, 209] width 7 height 15
click at [421, 199] on input "t" at bounding box center [425, 205] width 12 height 12
radio input "true"
type input "ktbl"
click at [374, 192] on label "s" at bounding box center [371, 210] width 46 height 36
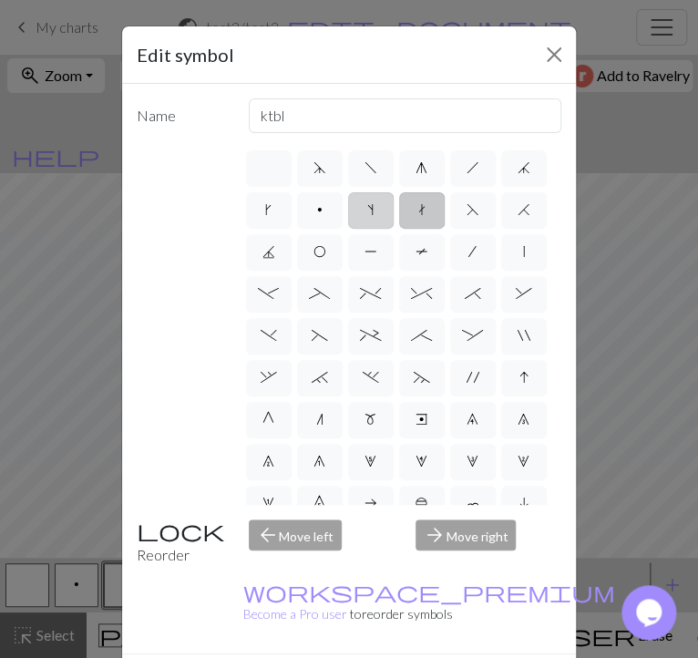
click at [374, 199] on input "s" at bounding box center [373, 205] width 12 height 12
radio input "true"
type input "increase one left leaning"
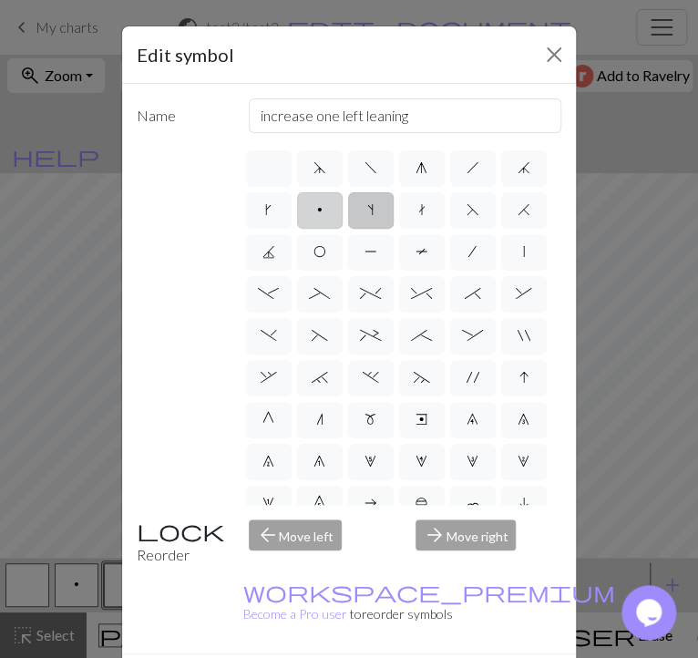
click at [330, 192] on label "p" at bounding box center [320, 210] width 46 height 36
click at [329, 199] on input "p" at bounding box center [323, 205] width 12 height 12
radio input "true"
type input "purl"
click at [291, 198] on div "d f g h j k p s t F H J O P T / | - _ % ^ * & ) ( + ; : " , ` . ~ ' I G n m e 9…" at bounding box center [402, 326] width 319 height 357
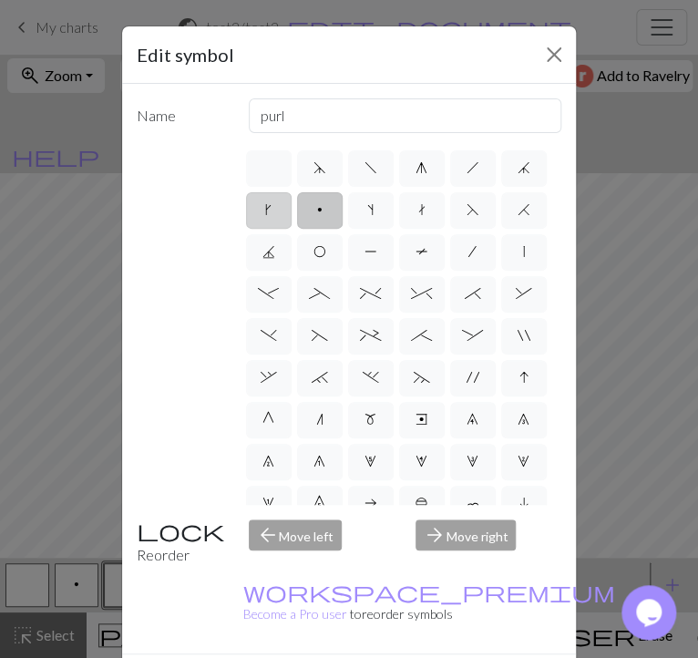
click at [269, 195] on label "k" at bounding box center [269, 210] width 46 height 36
click at [269, 199] on input "k" at bounding box center [271, 205] width 12 height 12
radio input "true"
type input "right leaning increase"
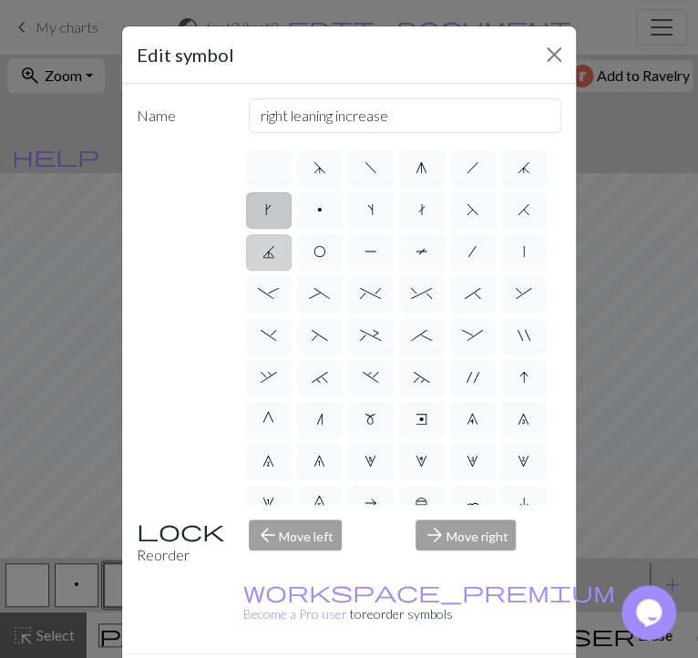
click at [279, 234] on label "J" at bounding box center [269, 252] width 46 height 36
click at [274, 241] on input "J" at bounding box center [269, 247] width 12 height 12
radio input "true"
type input "p3tog"
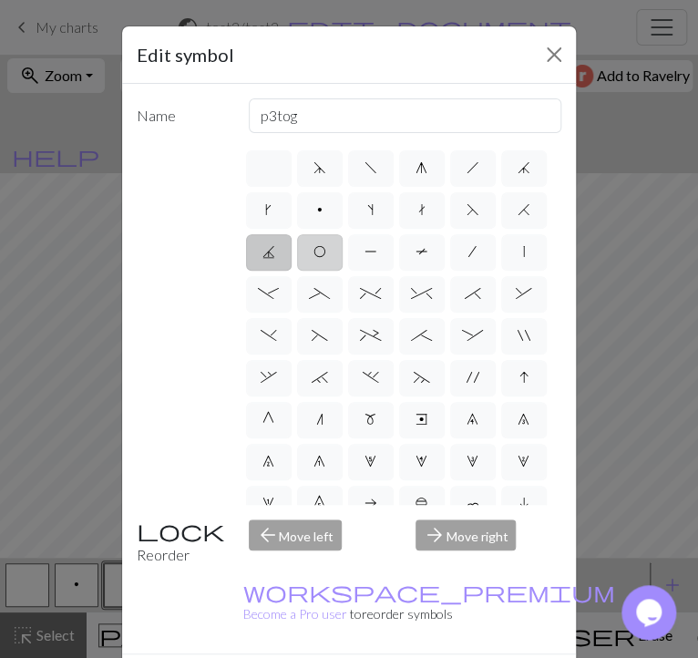
click at [305, 234] on label "O" at bounding box center [320, 252] width 46 height 36
click at [314, 241] on input "O" at bounding box center [320, 247] width 12 height 12
radio input "true"
type input "yo"
click at [364, 234] on label "P" at bounding box center [371, 252] width 46 height 36
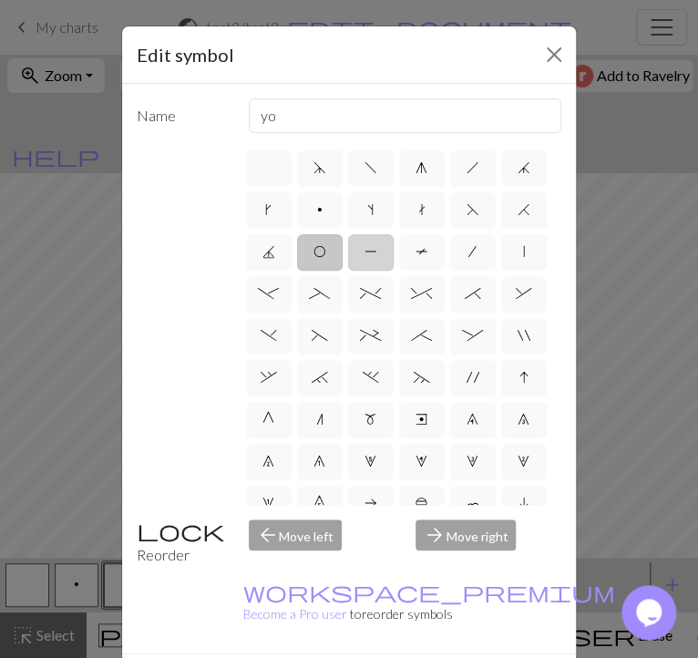
click at [365, 241] on input "P" at bounding box center [371, 247] width 12 height 12
radio input "true"
type input "purl"
click at [409, 234] on label "T" at bounding box center [422, 252] width 46 height 36
click at [416, 241] on input "T" at bounding box center [422, 247] width 12 height 12
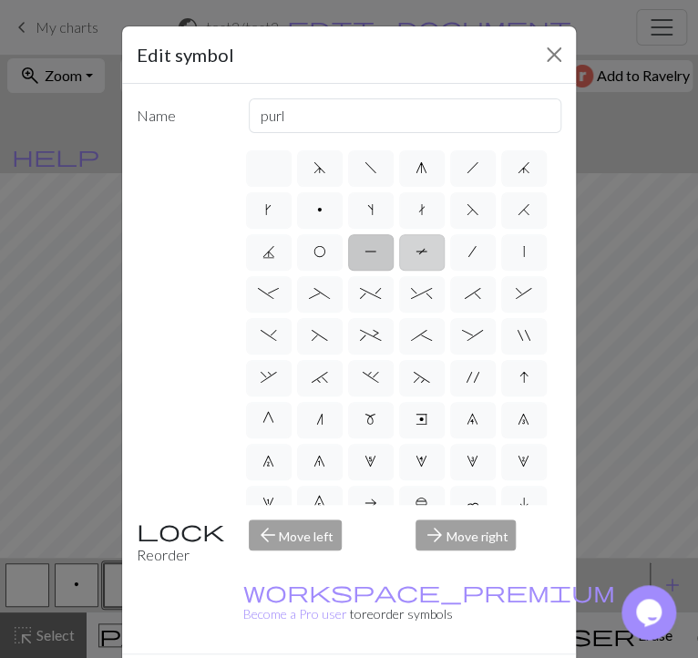
radio input "true"
type input "ptbl"
click at [472, 234] on label "/" at bounding box center [473, 252] width 46 height 36
click at [472, 241] on input "/" at bounding box center [475, 247] width 12 height 12
radio input "true"
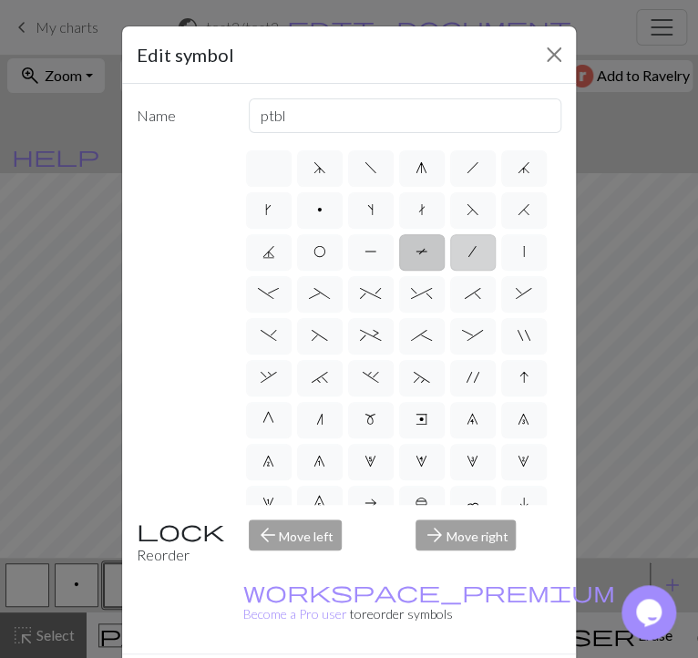
type input "right leaning decrease"
click at [494, 234] on label "/" at bounding box center [473, 252] width 46 height 36
click at [481, 241] on input "/" at bounding box center [475, 247] width 12 height 12
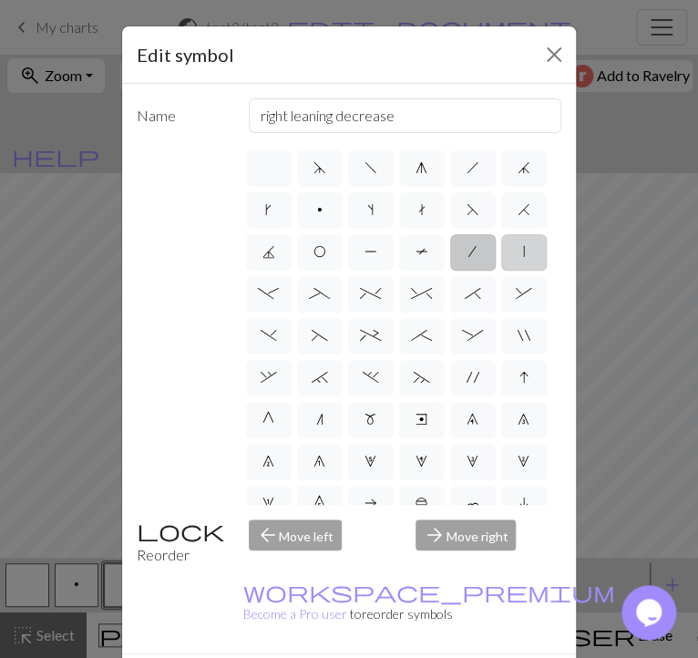
click at [524, 234] on label "|" at bounding box center [525, 252] width 46 height 36
click at [524, 241] on input "|" at bounding box center [529, 247] width 12 height 12
radio input "true"
type input "slip stitch"
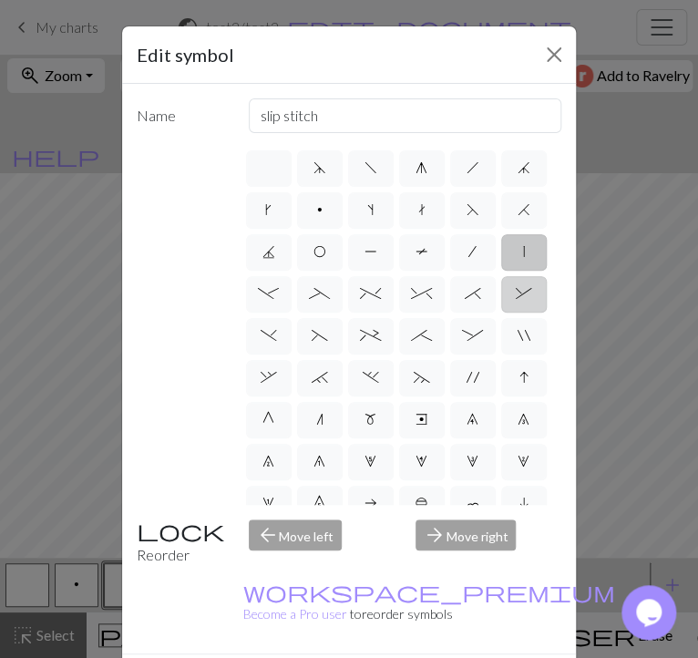
click at [506, 276] on label "&" at bounding box center [525, 294] width 46 height 36
click at [516, 283] on input "&" at bounding box center [522, 289] width 12 height 12
radio input "true"
type input "left part of right 3+ stitch cable, wyib"
click at [533, 234] on label "|" at bounding box center [525, 252] width 46 height 36
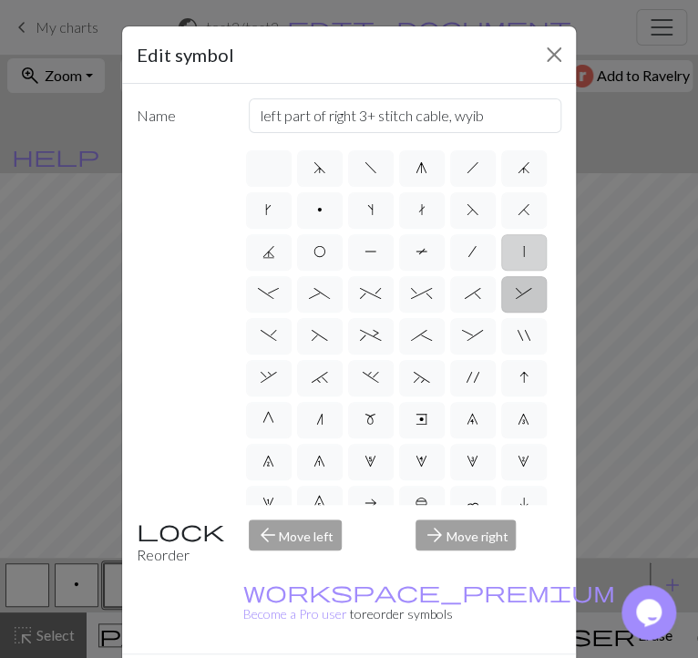
click at [533, 241] on input "|" at bounding box center [529, 247] width 12 height 12
radio input "true"
type input "slip stitch"
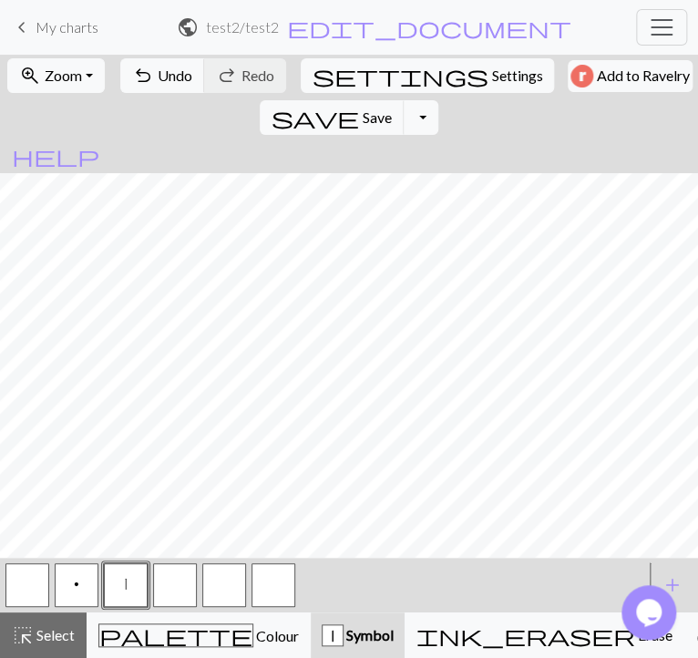
click at [191, 585] on button "button" at bounding box center [175, 586] width 44 height 44
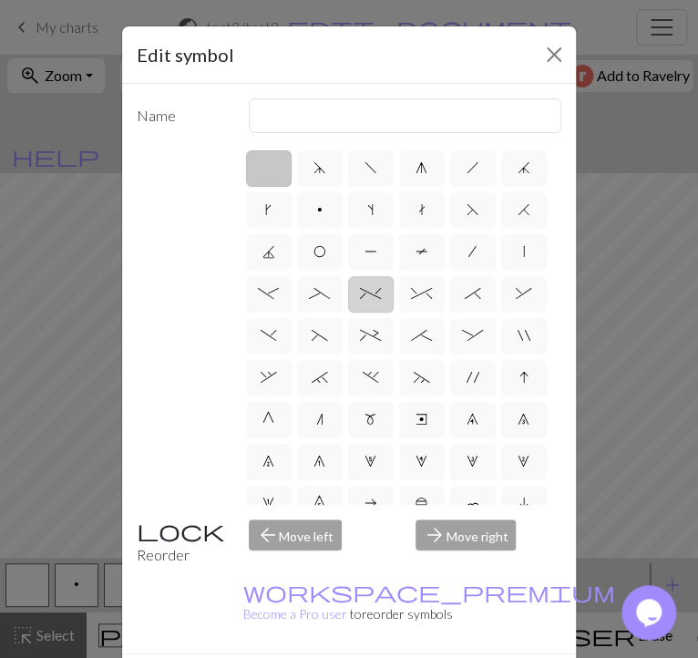
click at [367, 286] on span "%" at bounding box center [370, 293] width 21 height 15
click at [367, 283] on input "%" at bounding box center [366, 289] width 12 height 12
radio input "true"
type input "2 stitch left twist cable"
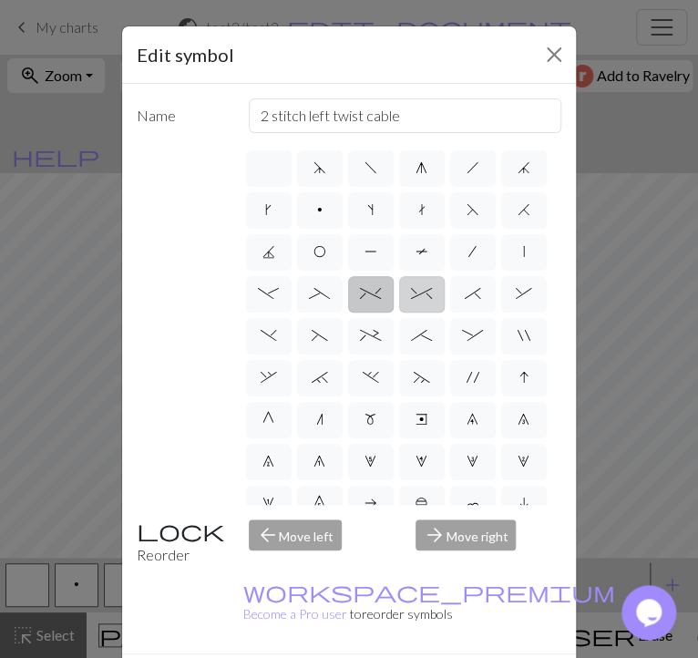
click at [429, 276] on label "^" at bounding box center [422, 294] width 46 height 36
click at [423, 283] on input "^" at bounding box center [417, 289] width 12 height 12
radio input "true"
type input "2 stitch right twist cable"
click at [488, 276] on label "*" at bounding box center [473, 294] width 46 height 36
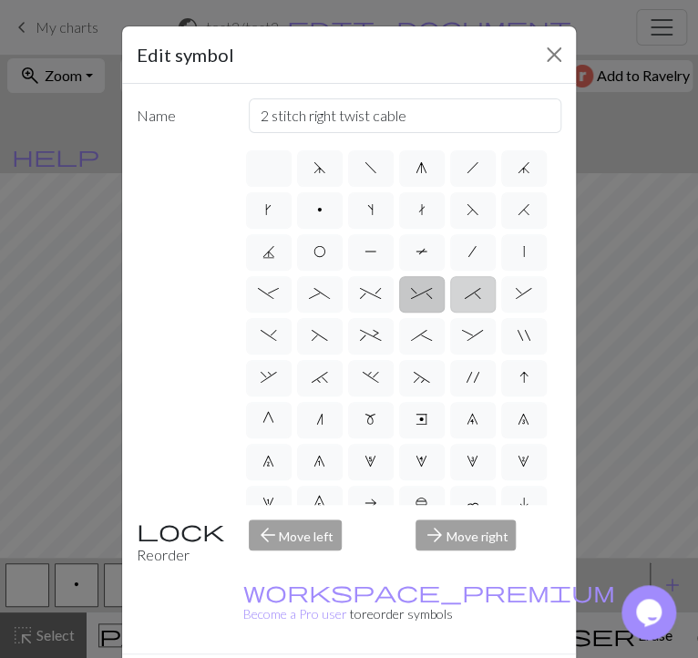
click at [477, 283] on input "*" at bounding box center [471, 289] width 12 height 12
radio input "true"
type input "right part of right 3+ stitch cable, wyib"
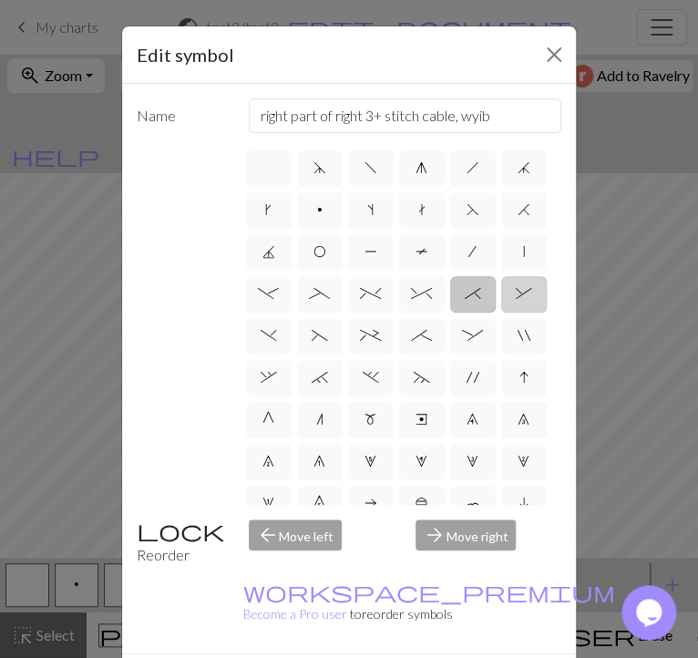
click at [520, 286] on span "&" at bounding box center [524, 293] width 16 height 15
click at [520, 283] on input "&" at bounding box center [522, 289] width 12 height 12
radio input "true"
type input "left part of right 3+ stitch cable, wyib"
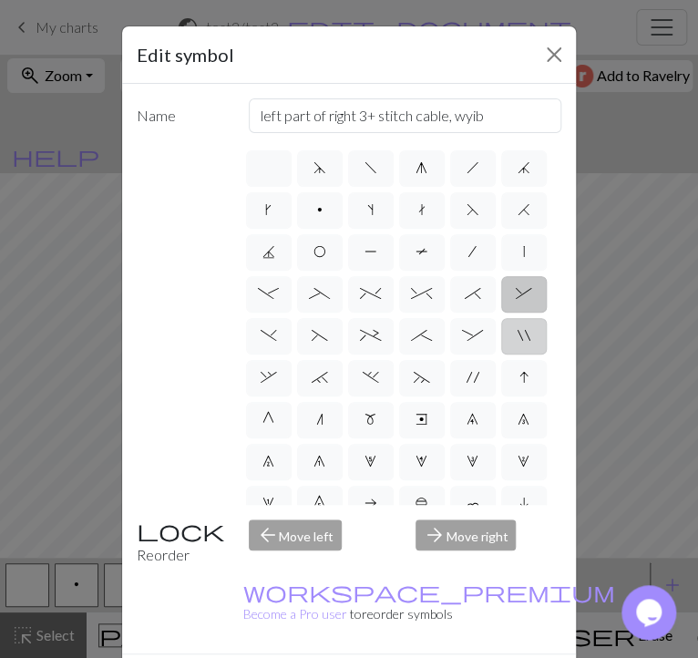
click at [519, 318] on label """ at bounding box center [525, 336] width 46 height 36
click at [519, 325] on input """ at bounding box center [524, 331] width 12 height 12
radio input "true"
type input "cable extra"
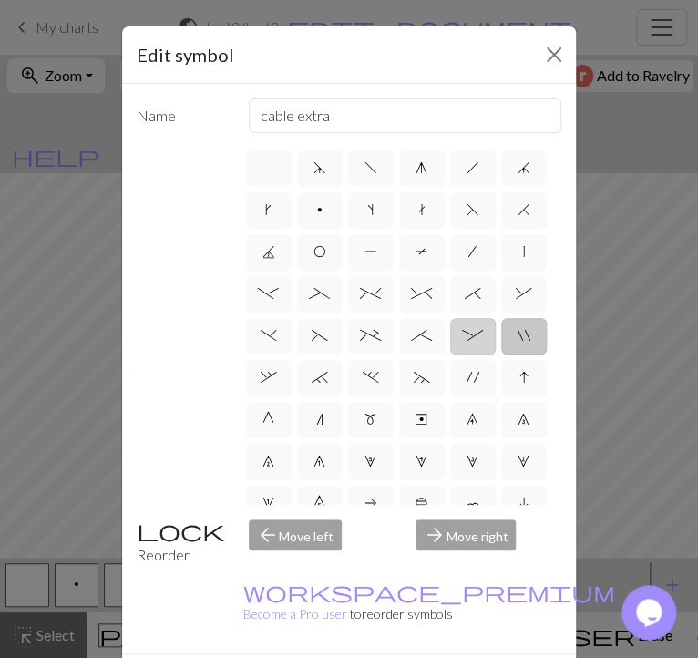
click at [469, 328] on span ":" at bounding box center [472, 335] width 21 height 15
click at [469, 325] on input ":" at bounding box center [468, 331] width 12 height 12
radio input "true"
type input "left part of 4+ stitch cable wyib"
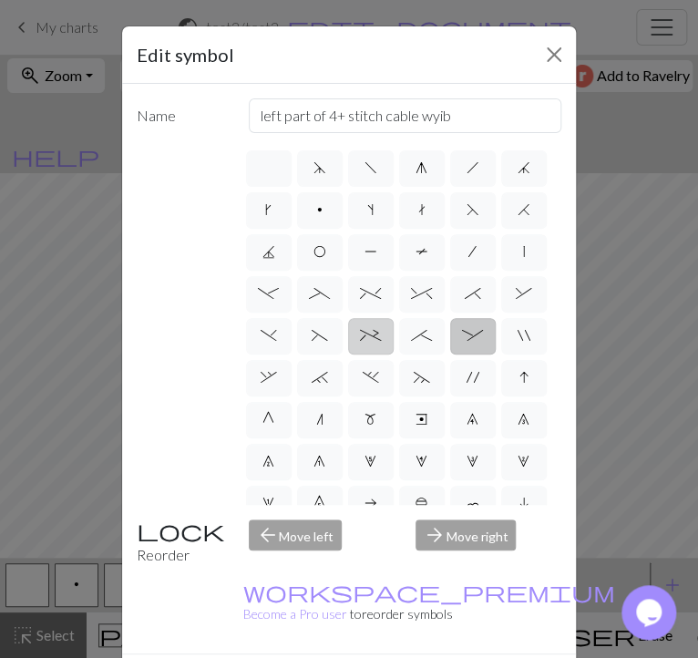
click at [374, 318] on label "+" at bounding box center [371, 336] width 46 height 36
click at [372, 325] on input "+" at bounding box center [366, 331] width 12 height 12
radio input "true"
type input "2 stitch left purl twist cable"
click at [319, 318] on label "(" at bounding box center [320, 336] width 46 height 36
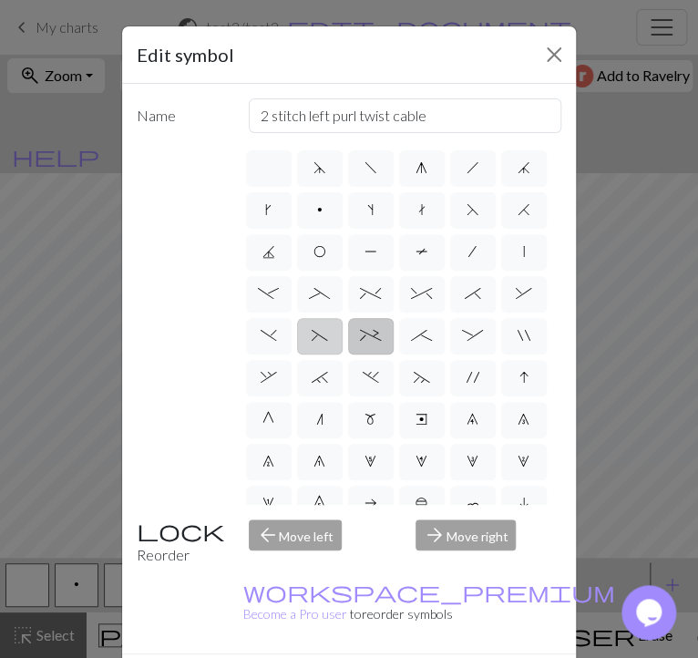
click at [319, 325] on input "(" at bounding box center [318, 331] width 12 height 12
radio input "true"
type input "left part of left 3+ stitch cable, wyif"
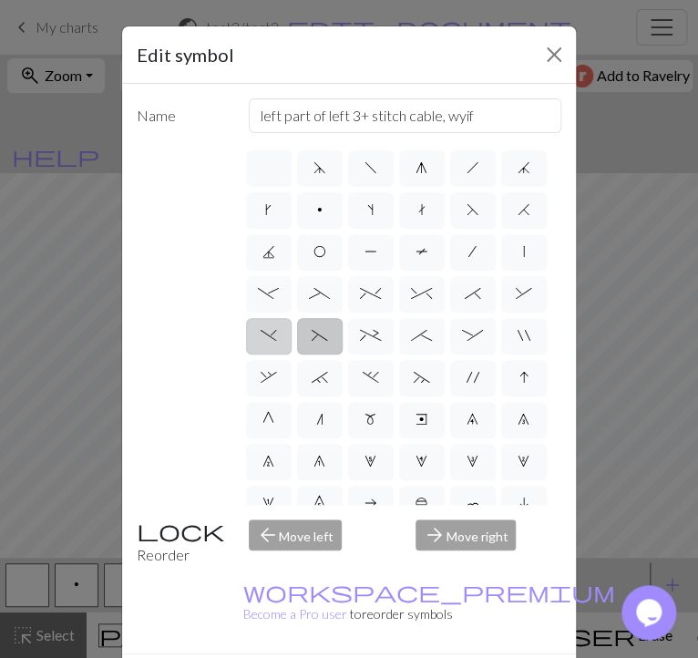
click at [287, 318] on label ")" at bounding box center [269, 336] width 46 height 36
click at [273, 325] on input ")" at bounding box center [267, 331] width 12 height 12
radio input "true"
type input "right part of left 3+ stitch cable, wyif"
click at [364, 286] on span "%" at bounding box center [370, 293] width 21 height 15
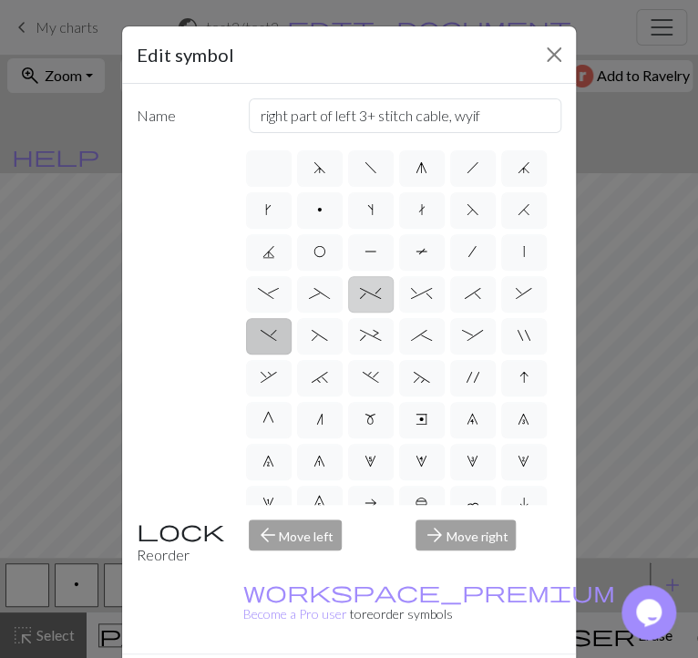
click at [364, 283] on input "%" at bounding box center [366, 289] width 12 height 12
radio input "true"
type input "2 stitch left twist cable"
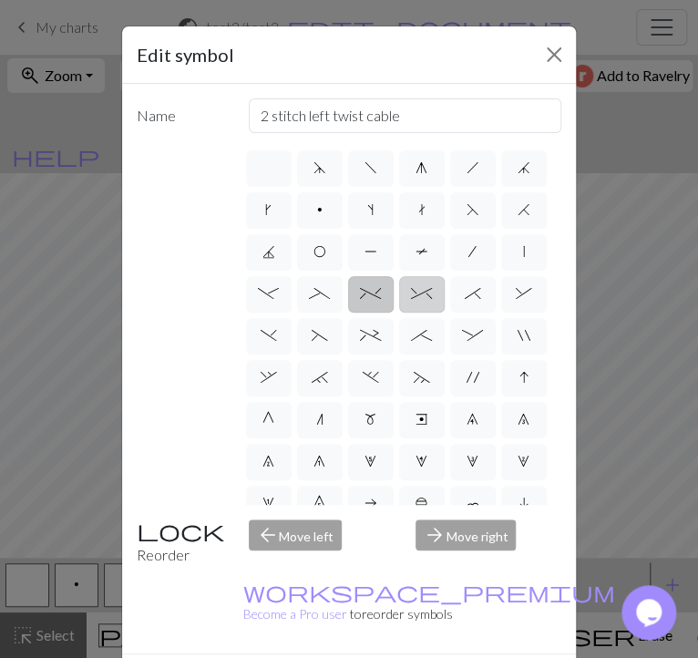
click at [413, 276] on label "^" at bounding box center [422, 294] width 46 height 36
click at [413, 283] on input "^" at bounding box center [417, 289] width 12 height 12
radio input "true"
type input "2 stitch right twist cable"
click at [461, 276] on label "*" at bounding box center [473, 294] width 46 height 36
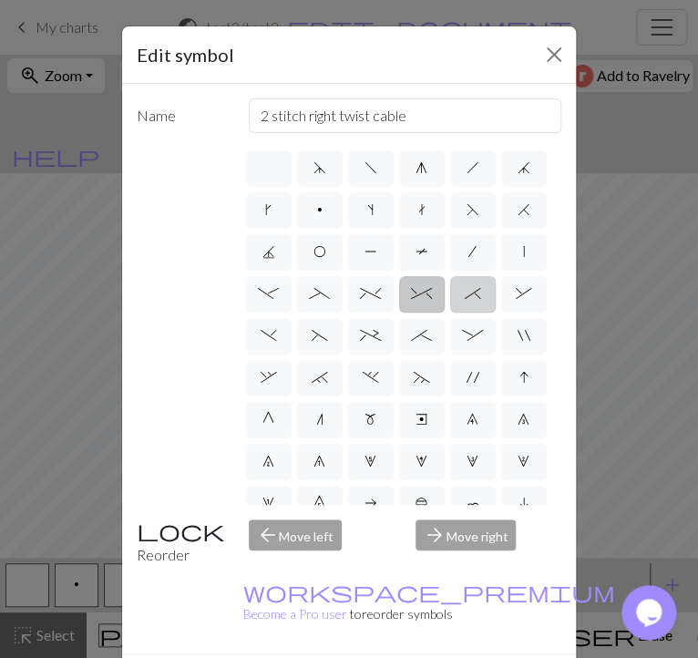
click at [465, 283] on input "*" at bounding box center [471, 289] width 12 height 12
radio input "true"
type input "right part of right 3+ stitch cable, wyib"
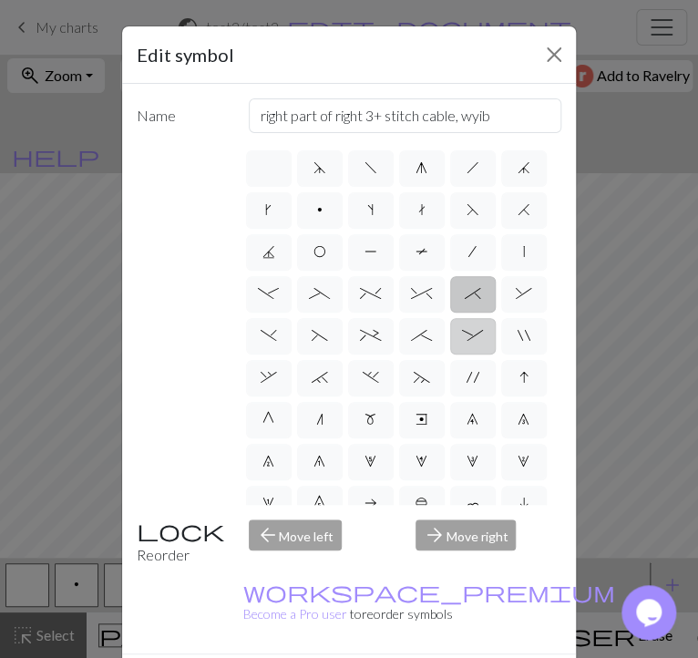
click at [471, 328] on span ":" at bounding box center [472, 335] width 21 height 15
click at [471, 325] on input ":" at bounding box center [468, 331] width 12 height 12
radio input "true"
type input "left part of 4+ stitch cable wyib"
click at [422, 286] on span "^" at bounding box center [421, 293] width 21 height 15
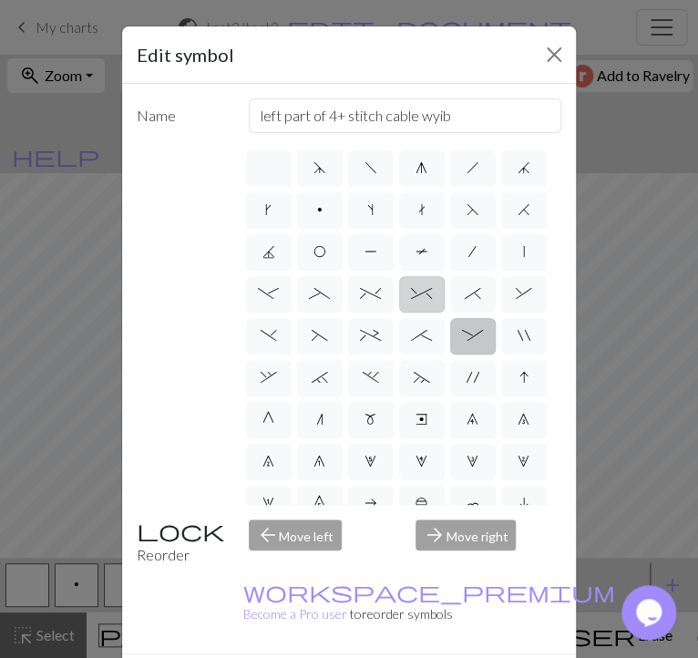
click at [422, 283] on input "^" at bounding box center [417, 289] width 12 height 12
radio input "true"
type input "2 stitch right twist cable"
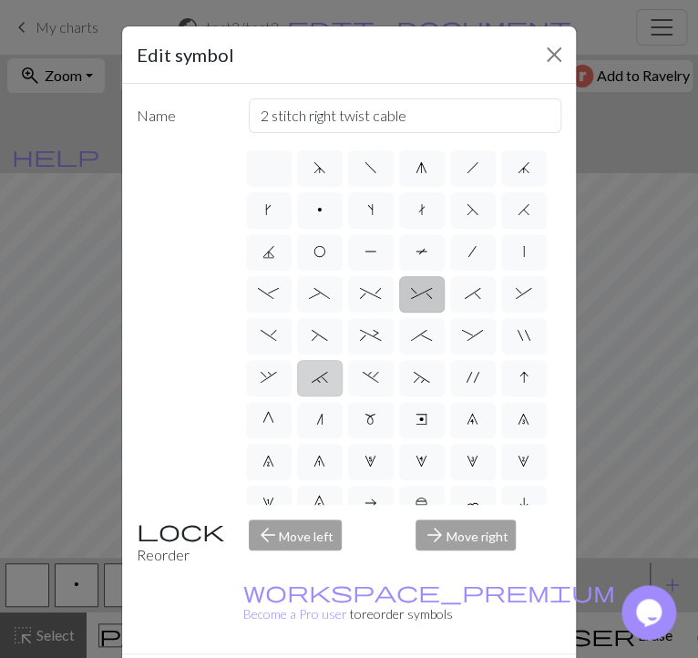
drag, startPoint x: 378, startPoint y: 333, endPoint x: 299, endPoint y: 341, distance: 78.8
click at [378, 360] on label "." at bounding box center [371, 378] width 46 height 36
click at [375, 367] on input "." at bounding box center [369, 373] width 12 height 12
radio input "true"
click at [323, 360] on label "`" at bounding box center [320, 378] width 46 height 36
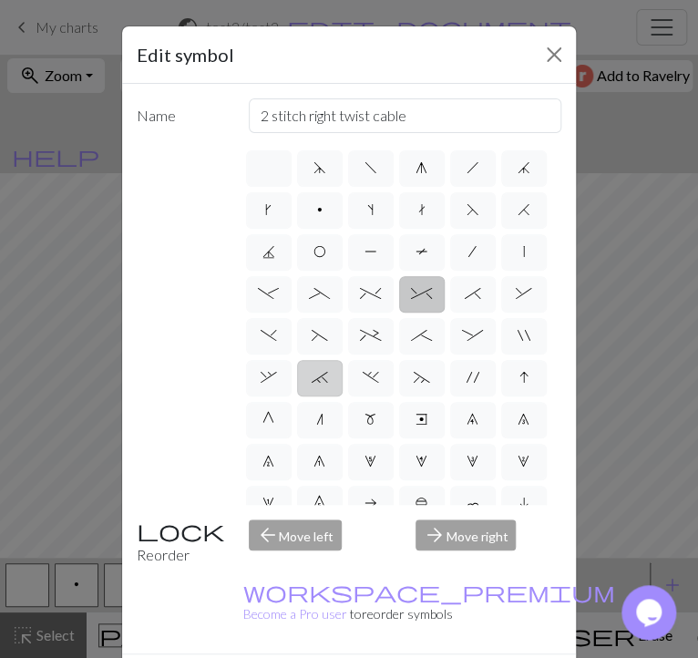
click at [323, 367] on input "`" at bounding box center [318, 373] width 12 height 12
radio input "true"
type input "3+ stitch right twist"
click at [298, 360] on label "`" at bounding box center [320, 378] width 46 height 36
click at [312, 367] on input "`" at bounding box center [318, 373] width 12 height 12
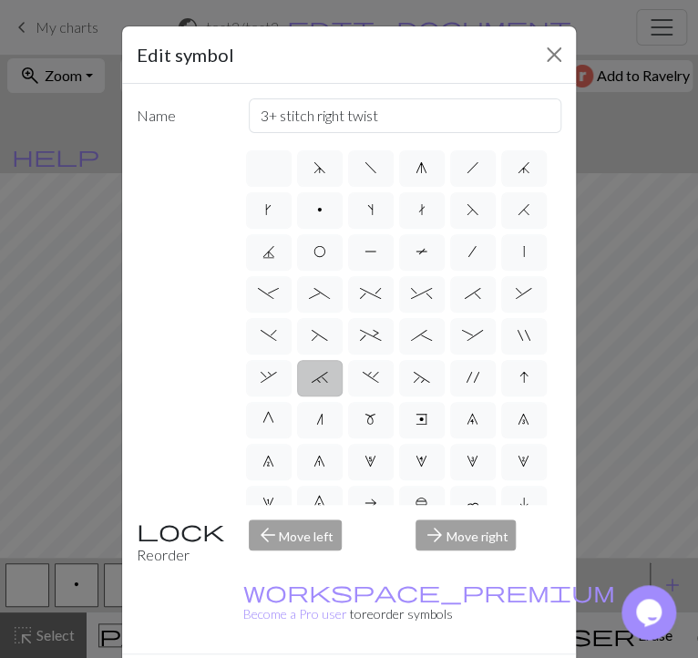
click at [254, 352] on div "d f g h j k p s t F H J O P T / | - _ % ^ * & ) ( + ; : " , ` . ~ ' I G n m e 9…" at bounding box center [402, 326] width 319 height 357
click at [279, 360] on label "," at bounding box center [269, 378] width 46 height 36
click at [273, 367] on input "," at bounding box center [267, 373] width 12 height 12
radio input "true"
click at [406, 360] on label "~" at bounding box center [422, 378] width 46 height 36
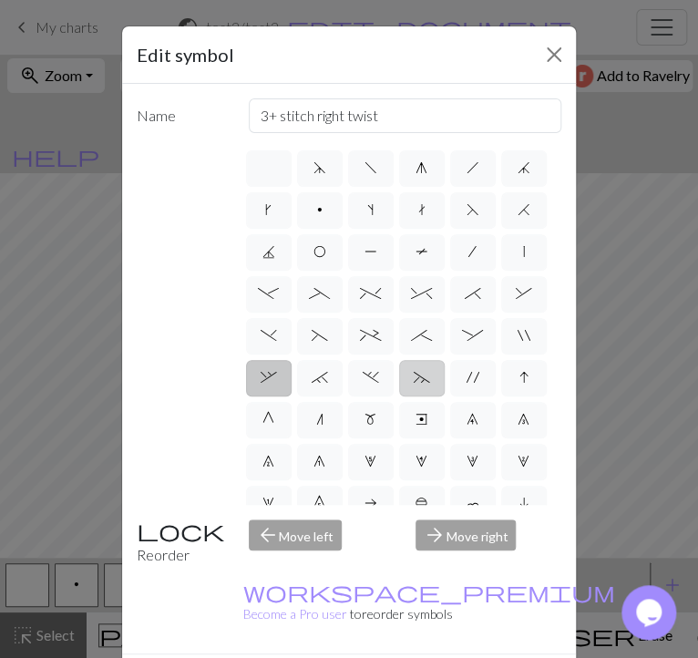
click at [414, 367] on input "~" at bounding box center [420, 373] width 12 height 12
radio input "true"
type input "3+ stitch left twist"
click at [376, 328] on span "+" at bounding box center [370, 335] width 21 height 15
click at [372, 325] on input "+" at bounding box center [366, 331] width 12 height 12
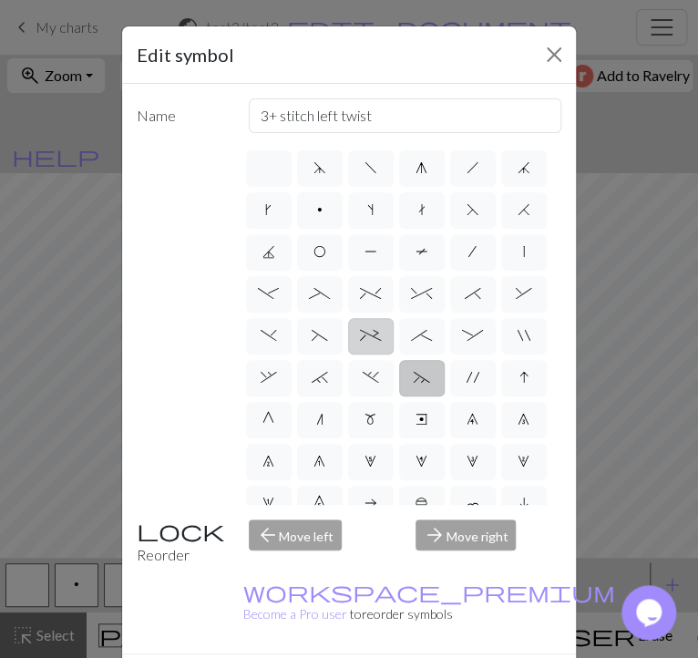
radio input "true"
type input "2 stitch left purl twist cable"
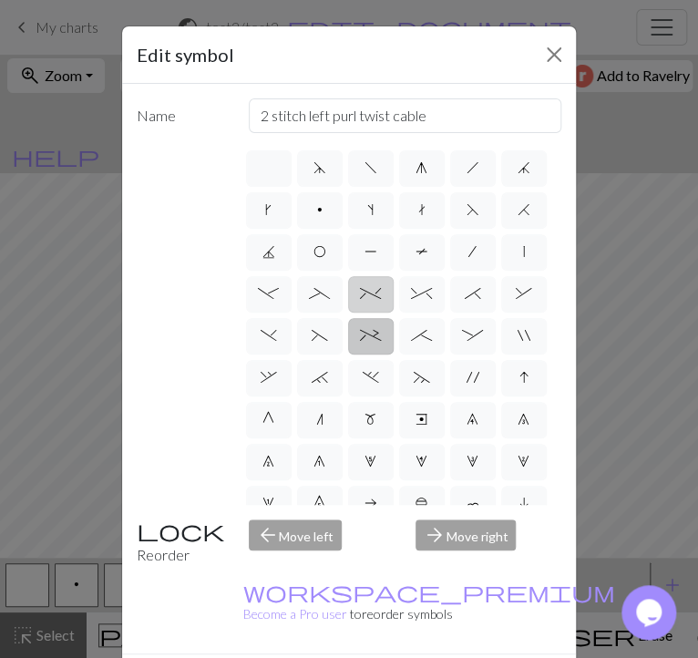
click at [377, 286] on span "%" at bounding box center [370, 293] width 21 height 15
click at [372, 283] on input "%" at bounding box center [366, 289] width 12 height 12
radio input "true"
type input "2 stitch left twist cable"
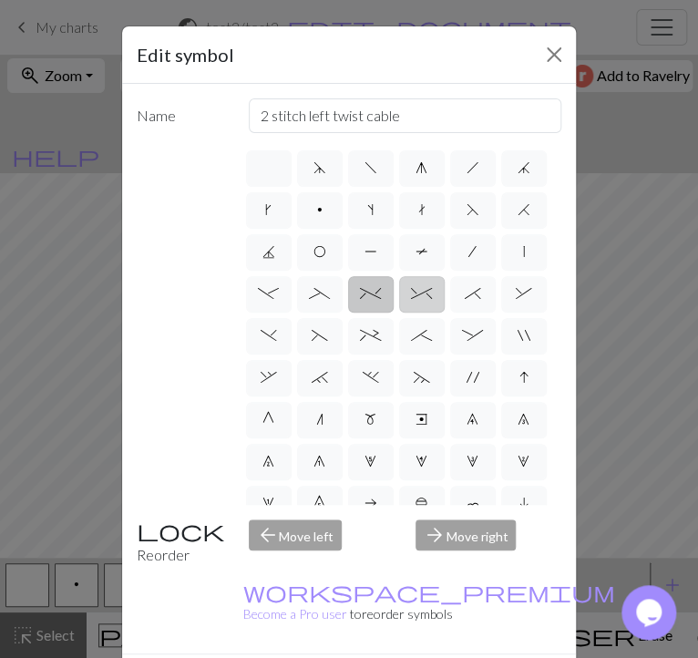
click at [425, 286] on span "^" at bounding box center [421, 293] width 21 height 15
click at [423, 283] on input "^" at bounding box center [417, 289] width 12 height 12
radio input "true"
type input "2 stitch right twist cable"
click at [560, 44] on button "Close" at bounding box center [554, 54] width 29 height 29
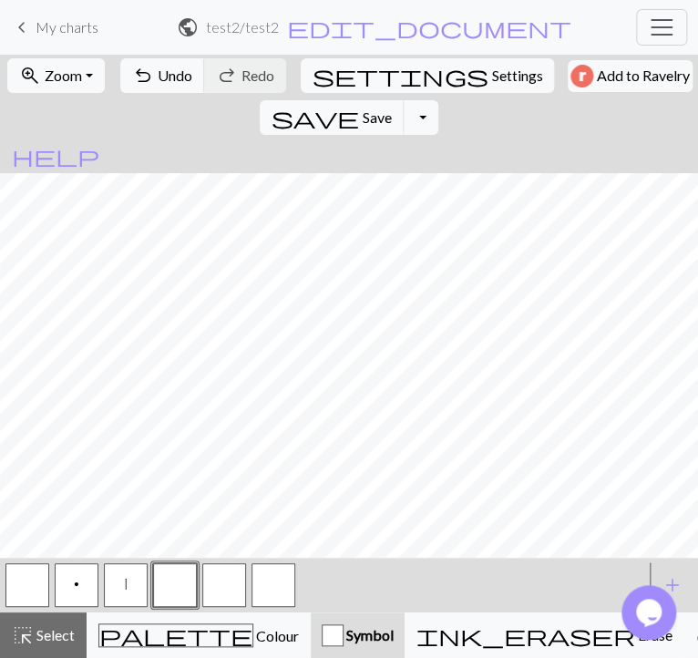
scroll to position [0, 68]
